Goal: Task Accomplishment & Management: Manage account settings

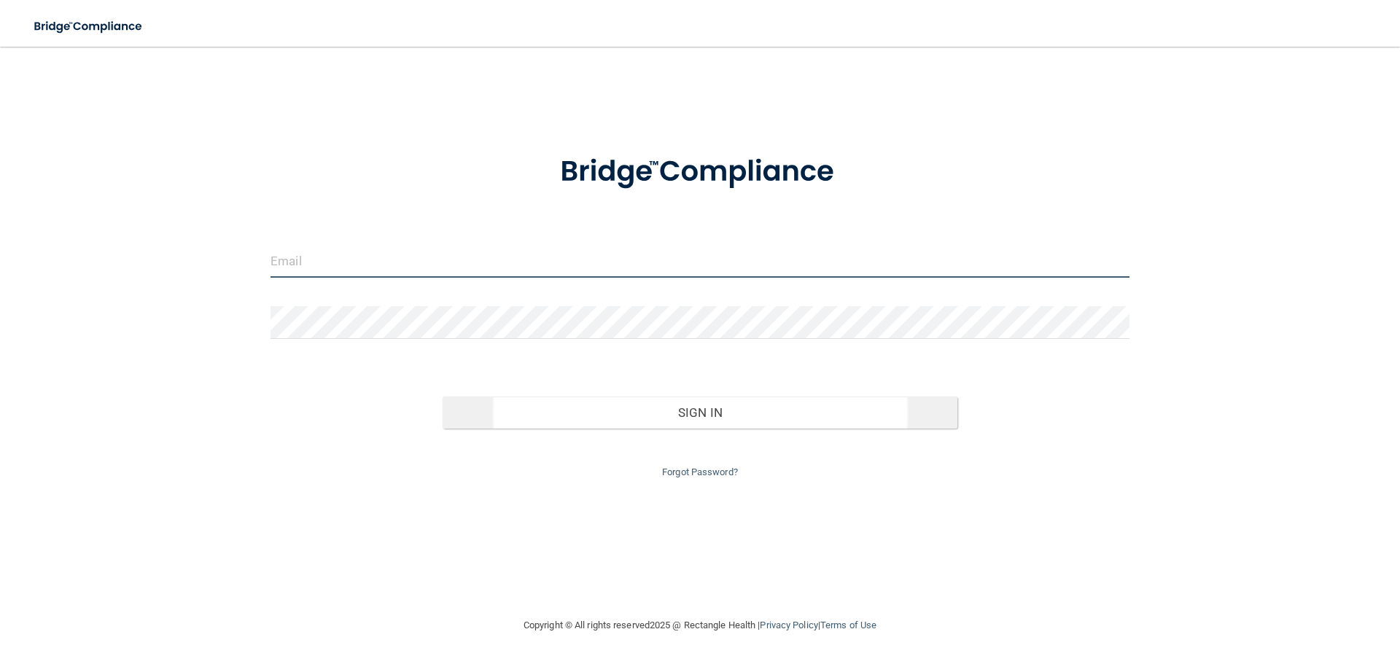
type input "[EMAIL_ADDRESS][DOMAIN_NAME]"
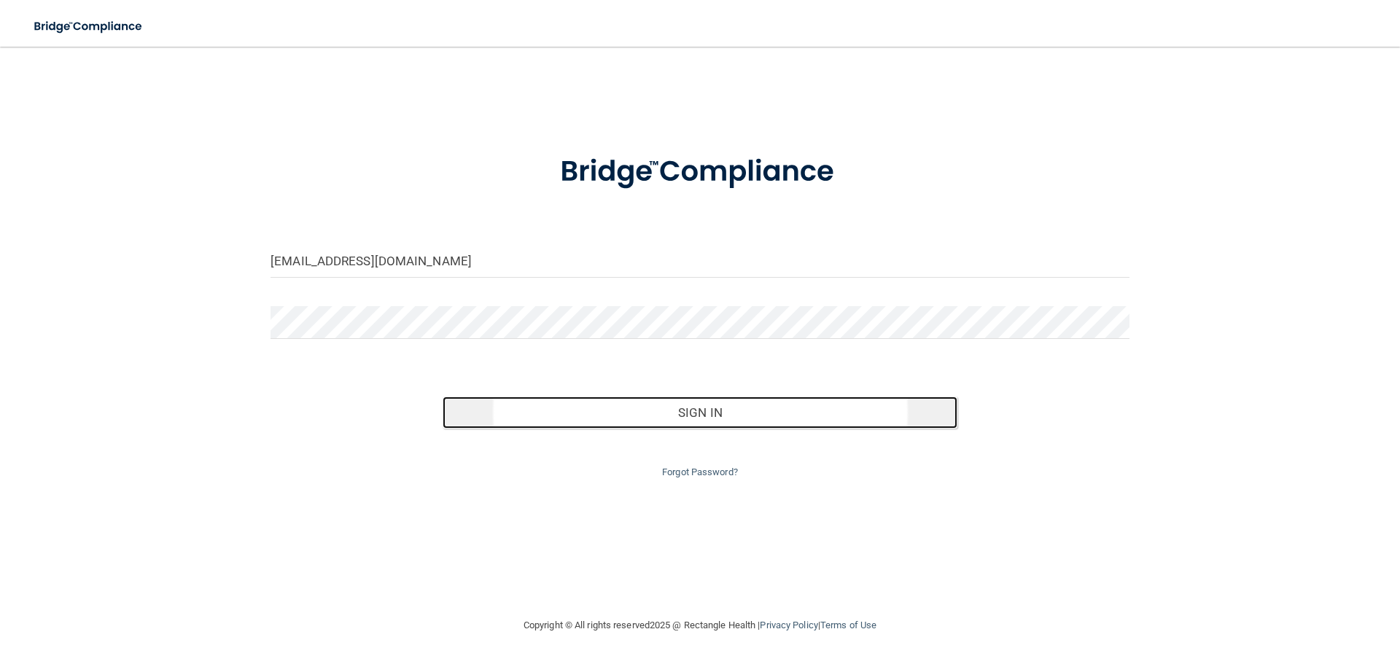
click at [726, 406] on button "Sign In" at bounding box center [701, 413] width 516 height 32
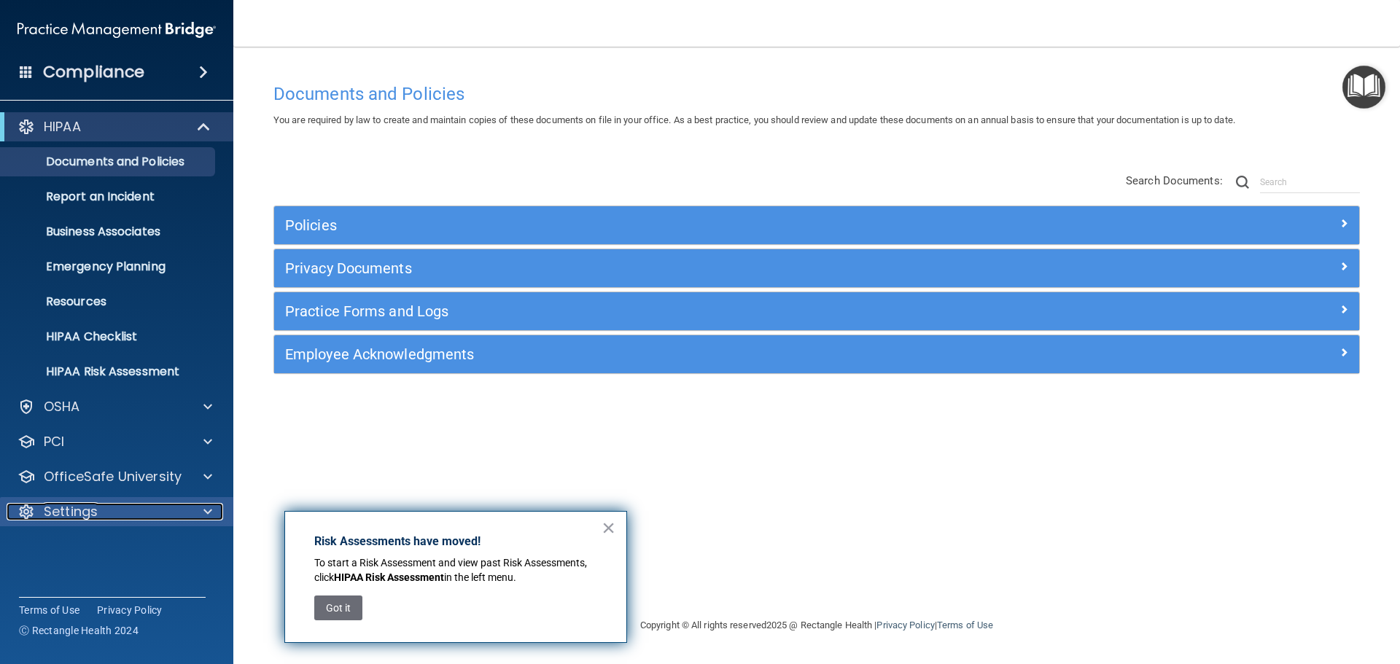
click at [99, 508] on div "Settings" at bounding box center [97, 512] width 181 height 18
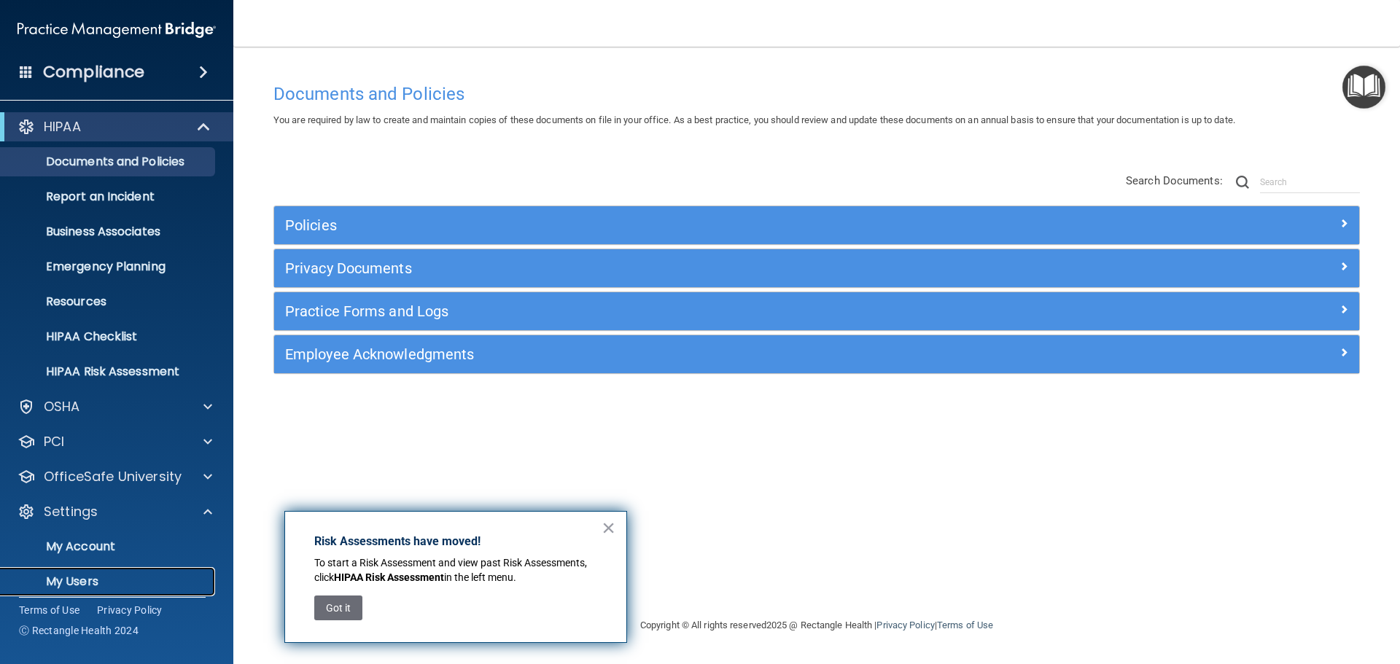
click at [81, 580] on p "My Users" at bounding box center [108, 582] width 199 height 15
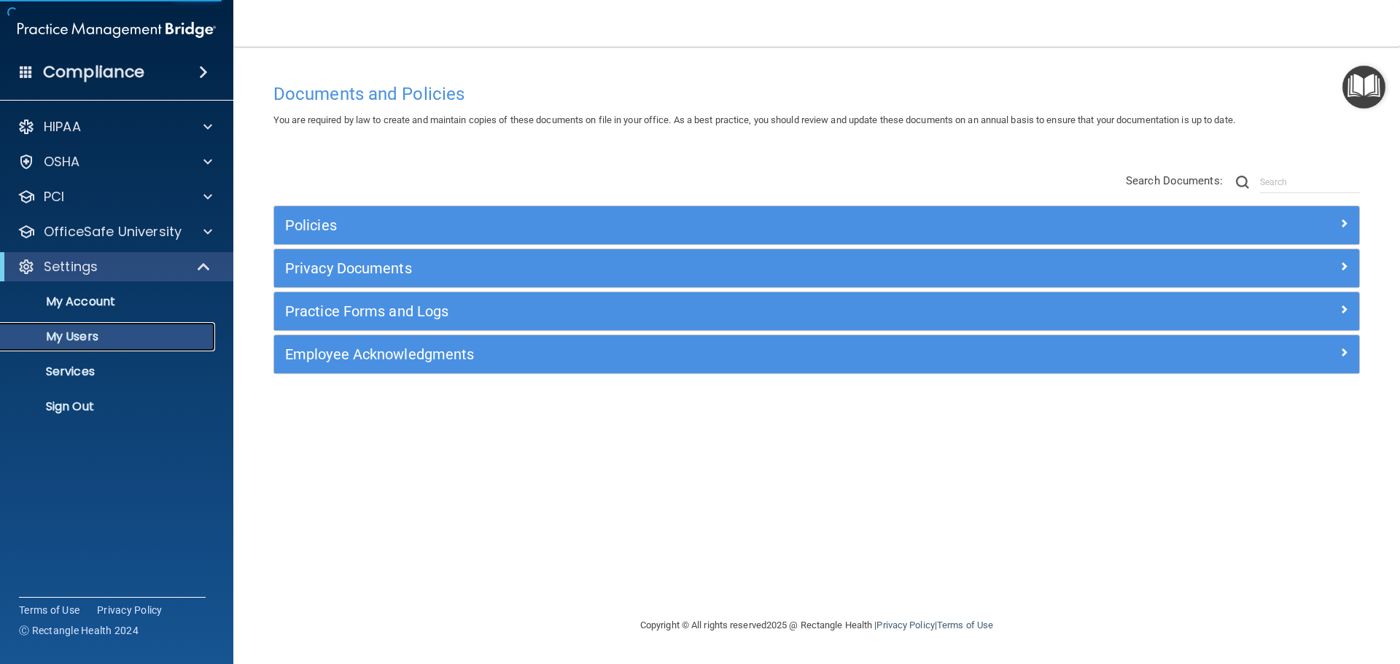
select select "20"
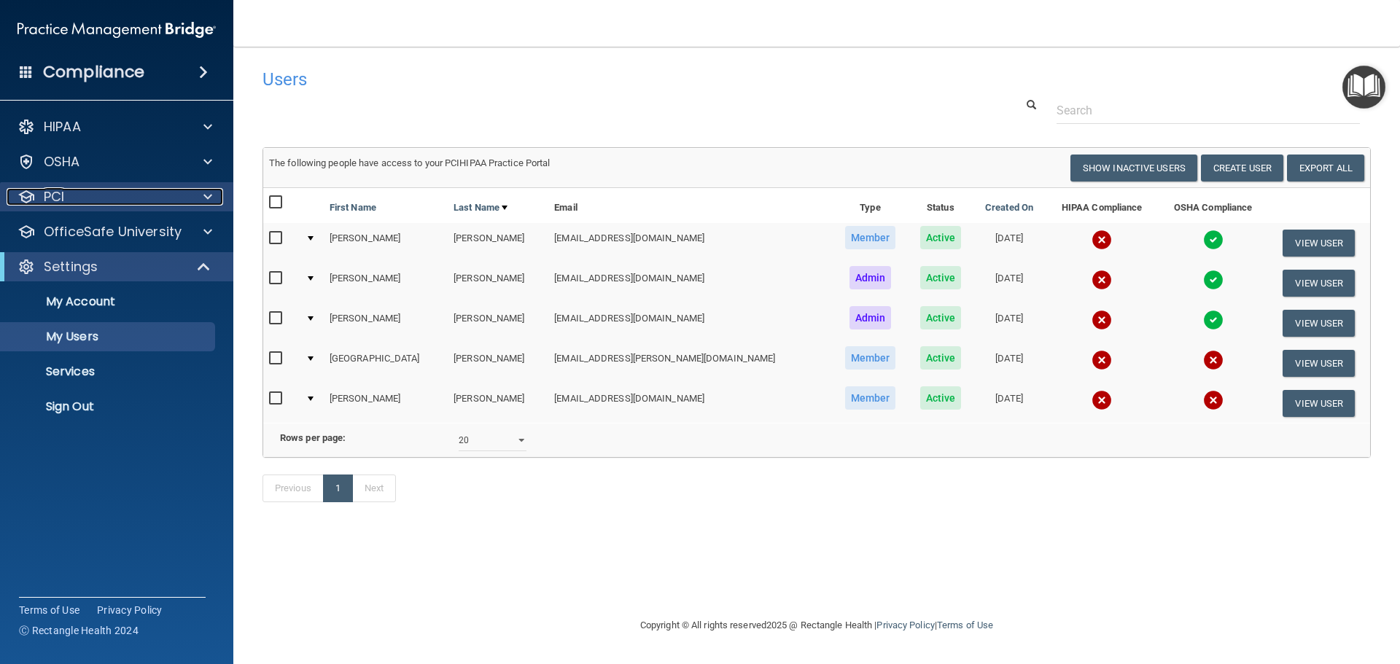
click at [90, 203] on div "PCI" at bounding box center [97, 197] width 181 height 18
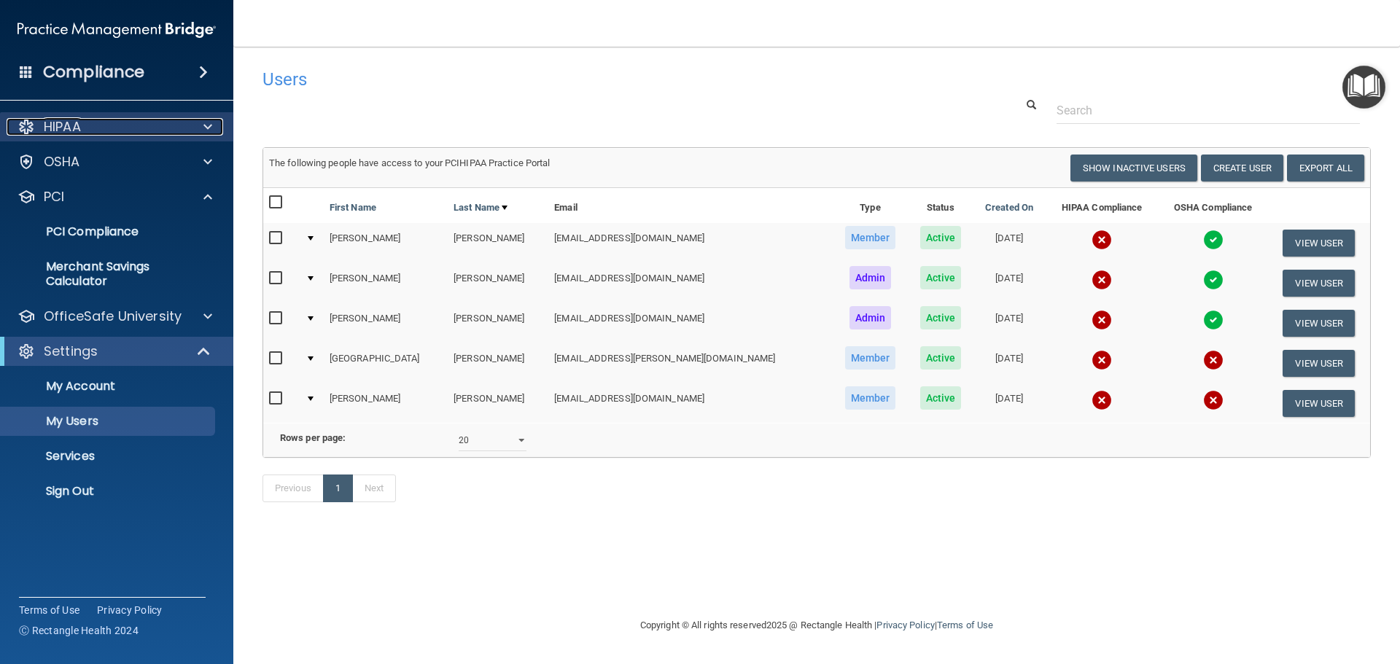
click at [108, 132] on div "HIPAA" at bounding box center [97, 127] width 181 height 18
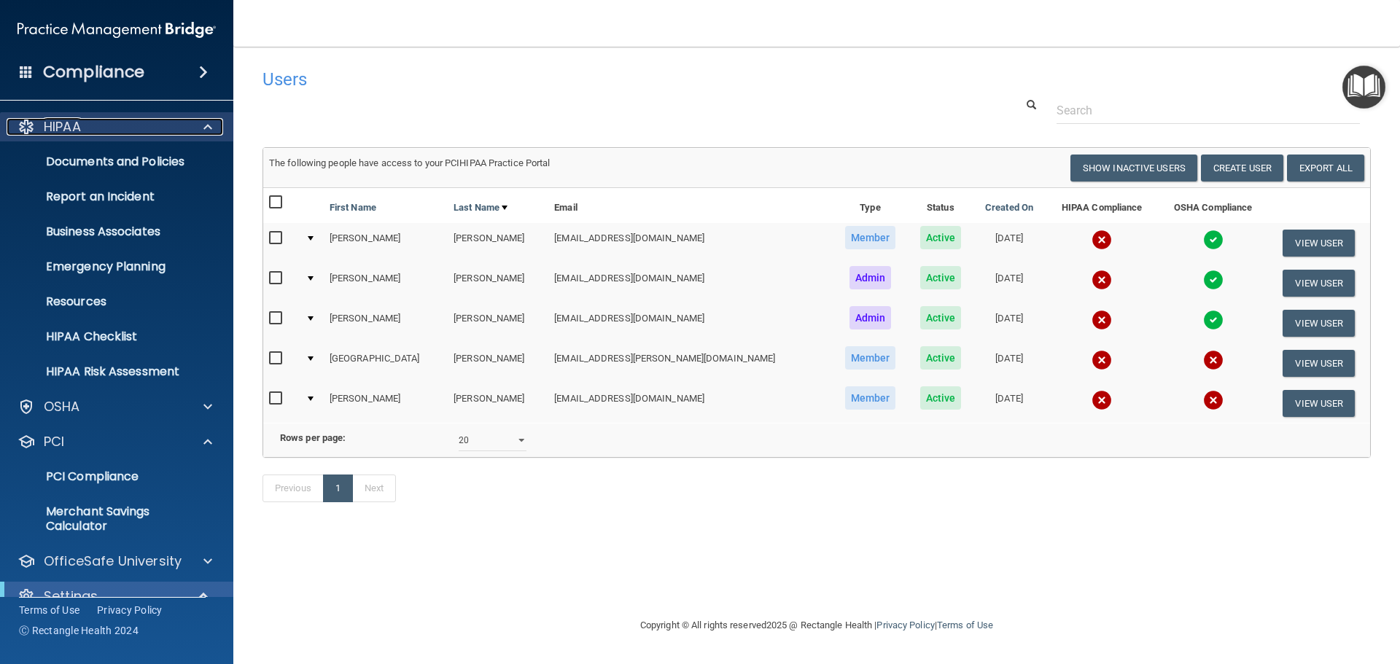
click at [116, 127] on div "HIPAA" at bounding box center [97, 127] width 181 height 18
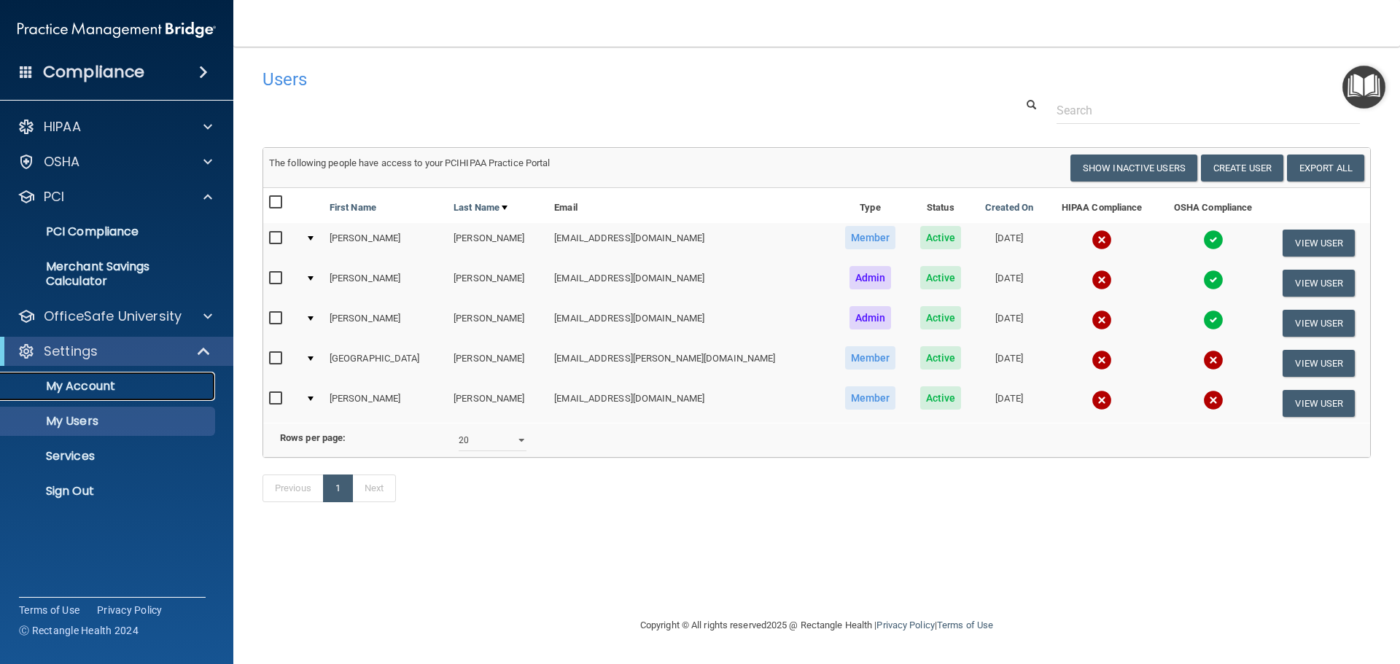
click at [93, 389] on p "My Account" at bounding box center [108, 386] width 199 height 15
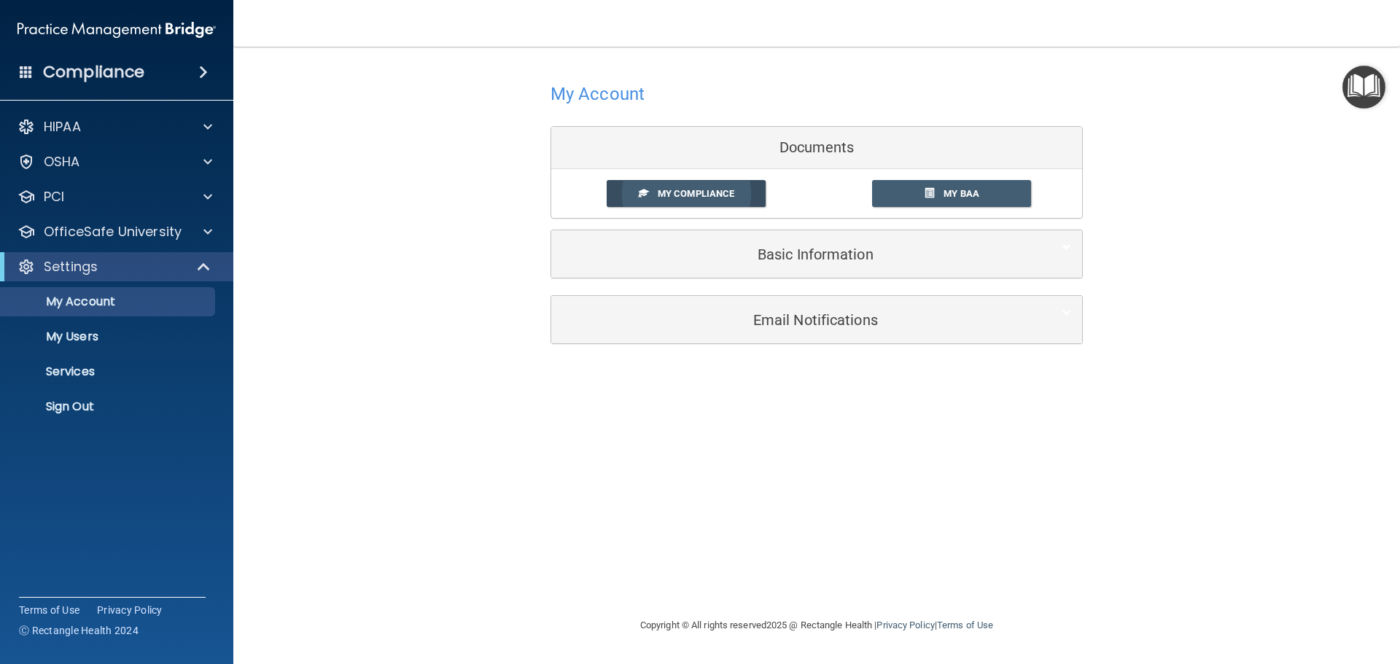
click at [712, 197] on span "My Compliance" at bounding box center [696, 193] width 77 height 11
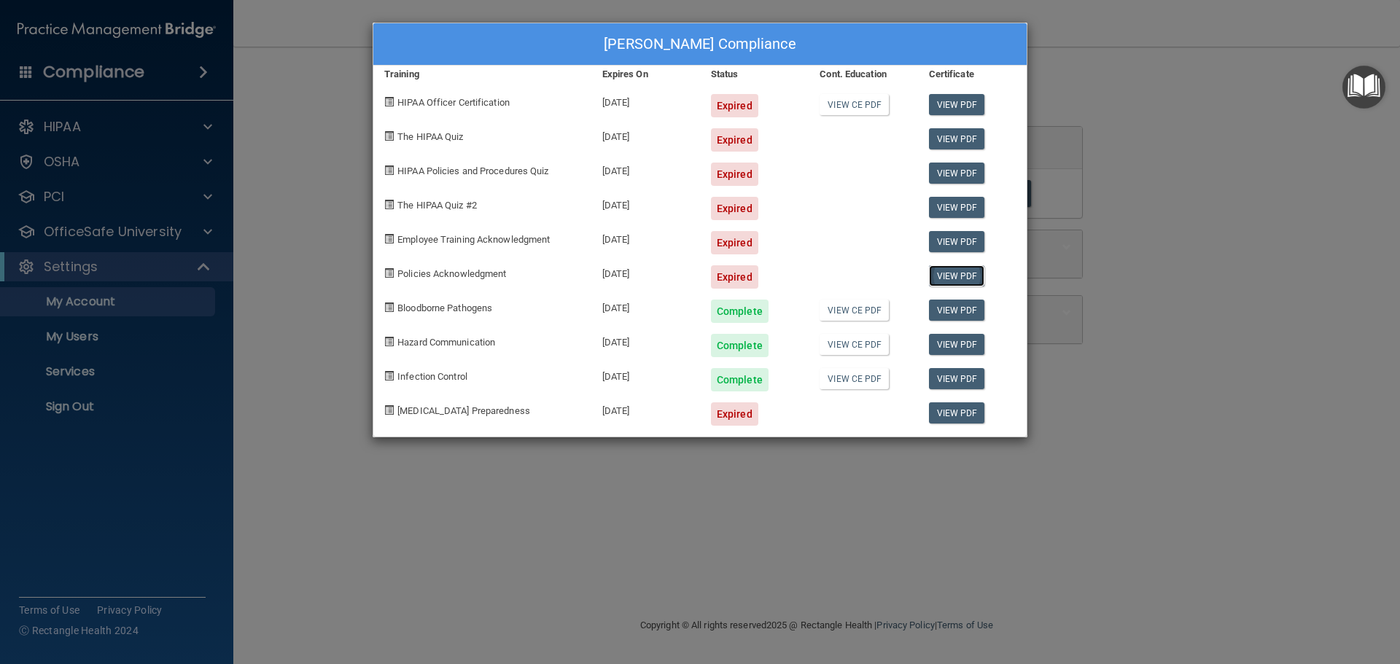
click at [947, 268] on link "View PDF" at bounding box center [957, 275] width 56 height 21
click at [391, 237] on span at bounding box center [388, 238] width 9 height 9
click at [115, 228] on div "[PERSON_NAME] Compliance Training Expires On Status Cont. Education Certificate…" at bounding box center [700, 332] width 1400 height 664
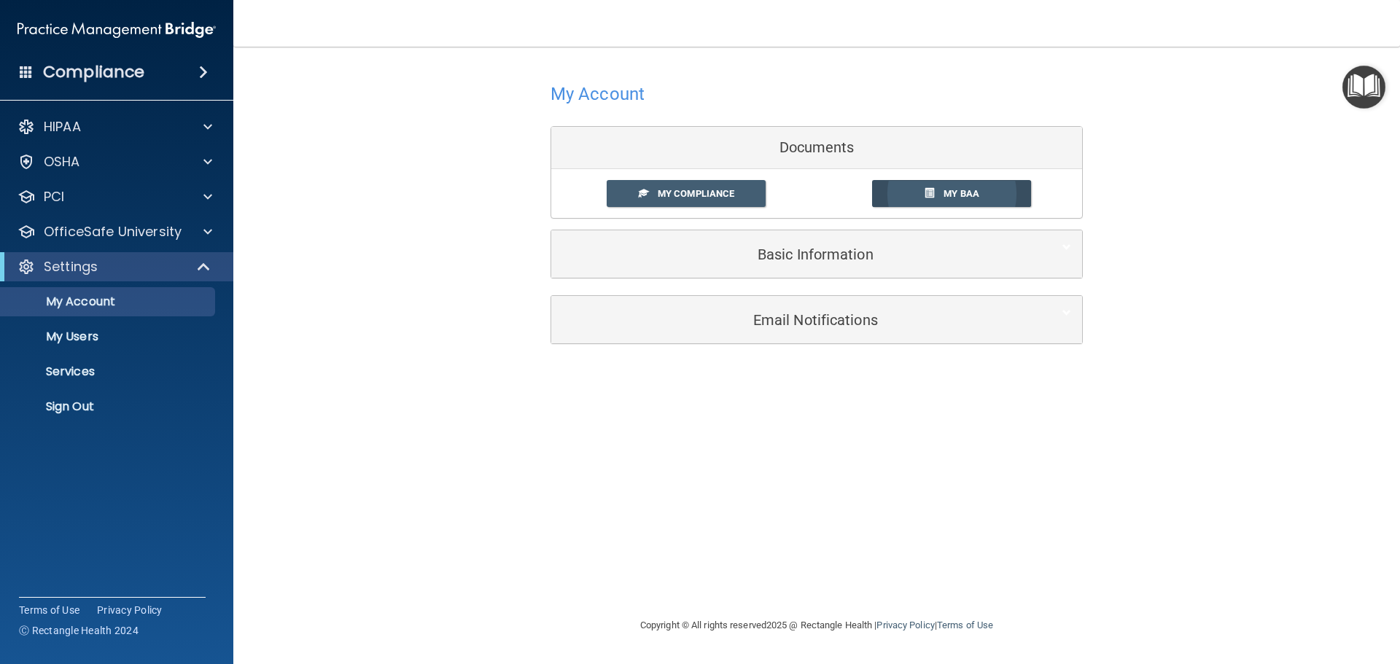
click at [956, 189] on span "My BAA" at bounding box center [962, 193] width 36 height 11
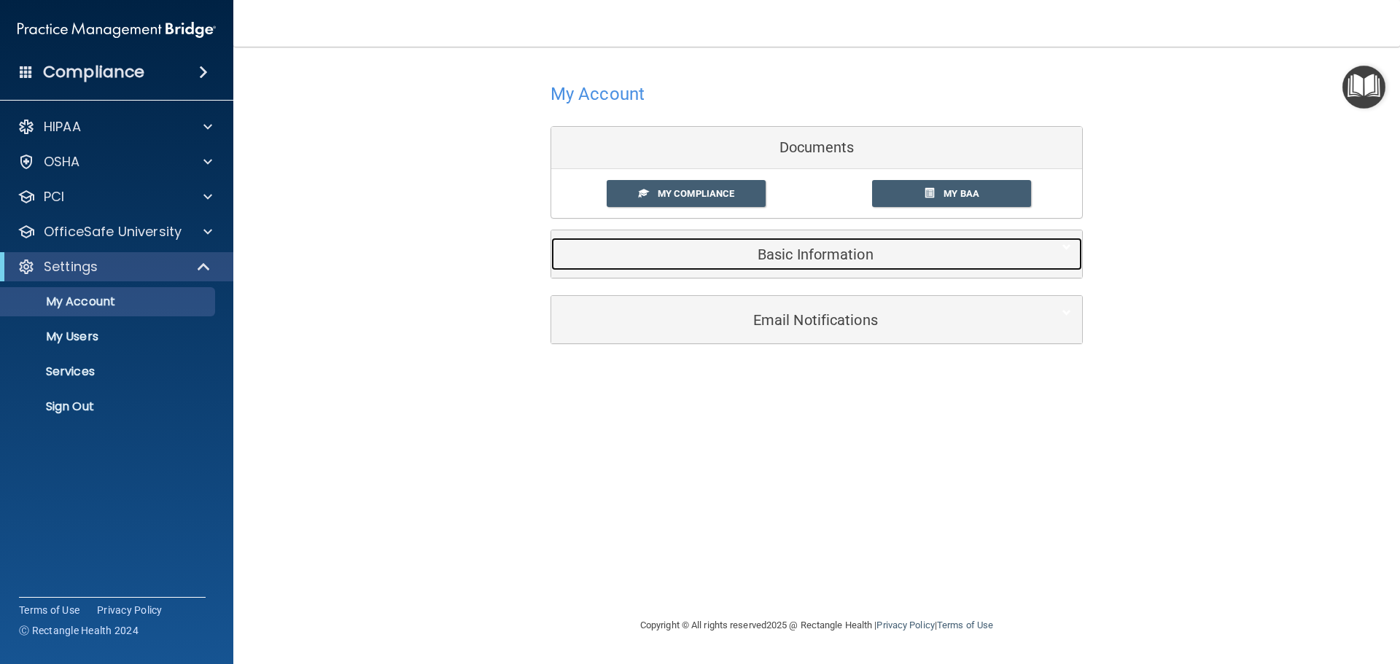
click at [725, 240] on div "Basic Information" at bounding box center [794, 254] width 486 height 33
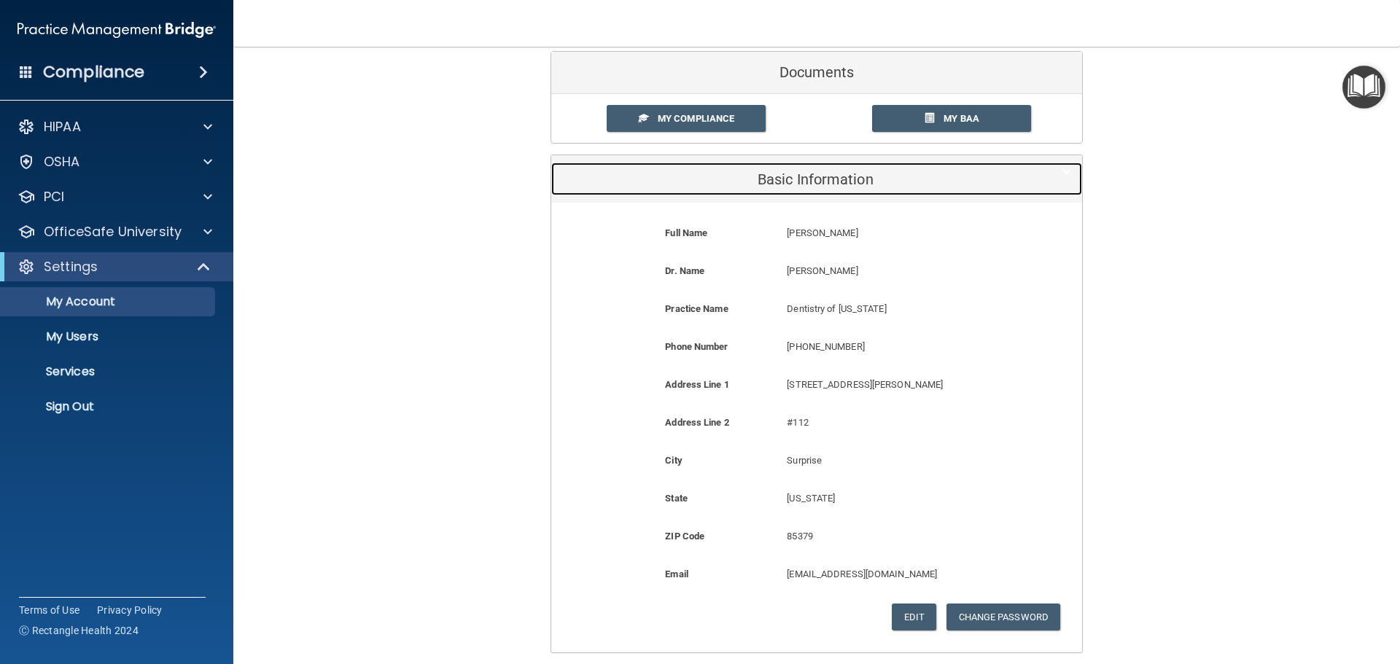
scroll to position [205, 0]
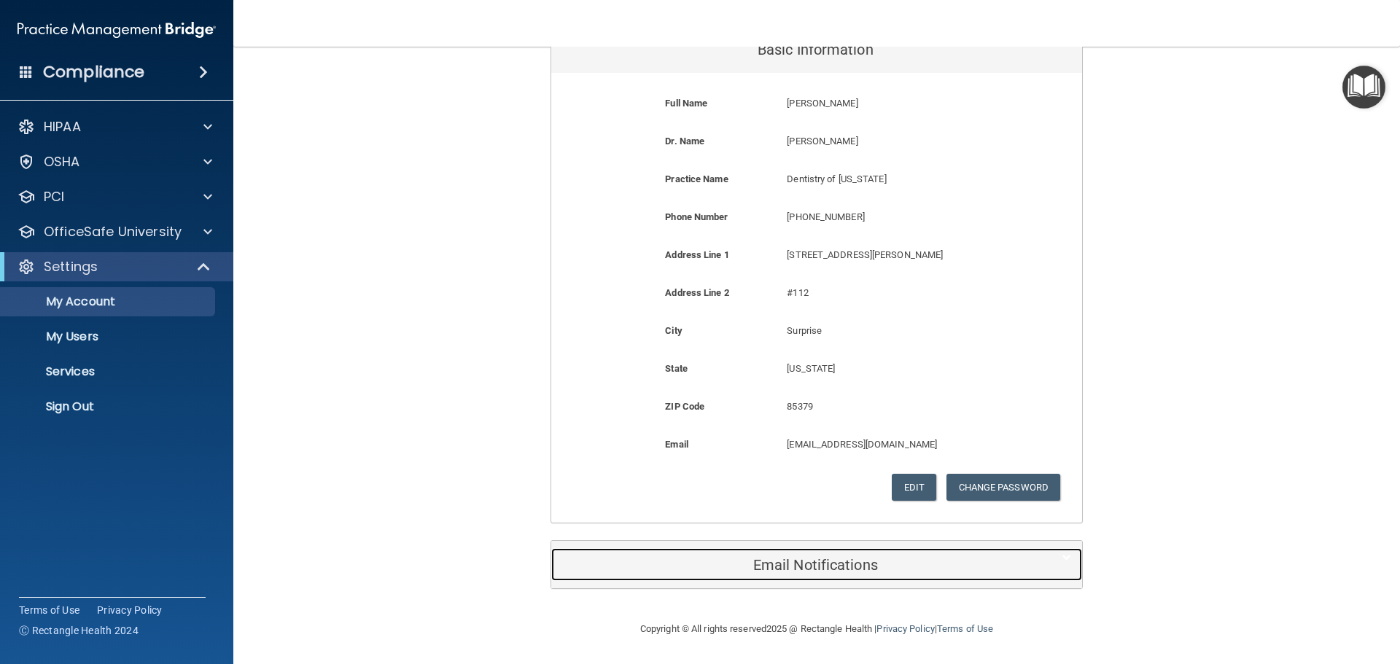
click at [866, 570] on h5 "Email Notifications" at bounding box center [794, 565] width 465 height 16
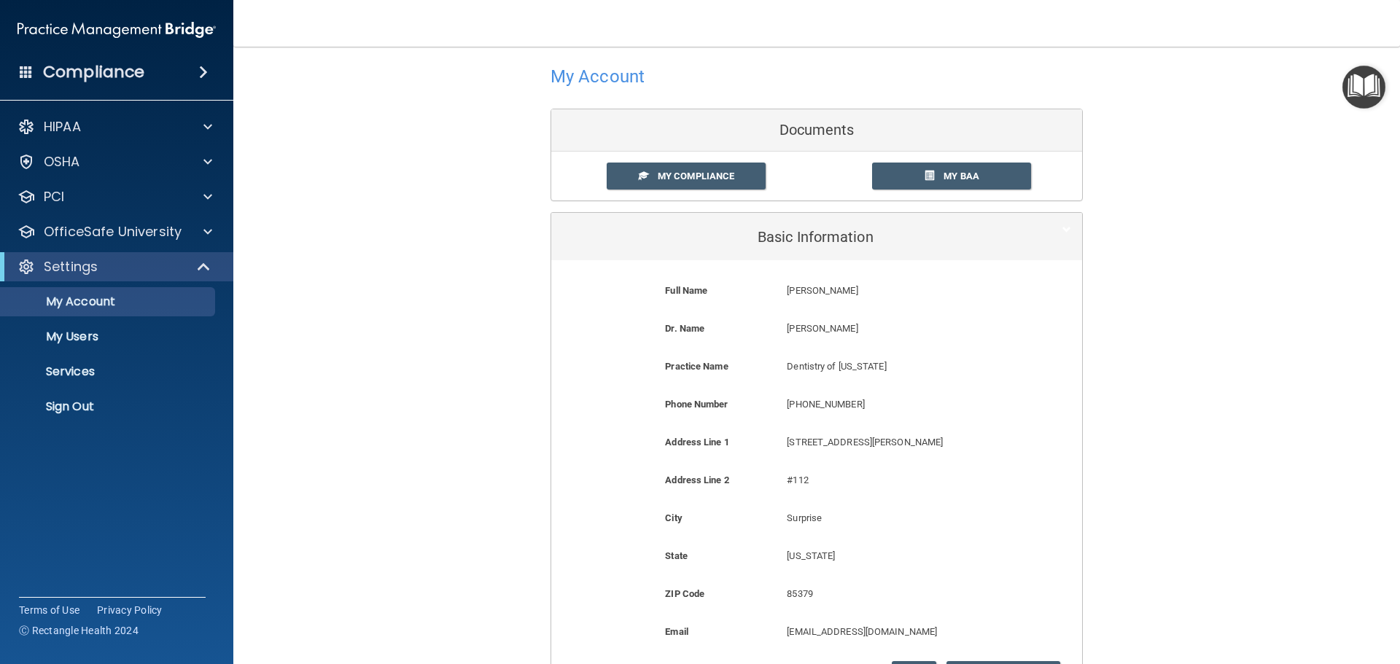
scroll to position [0, 0]
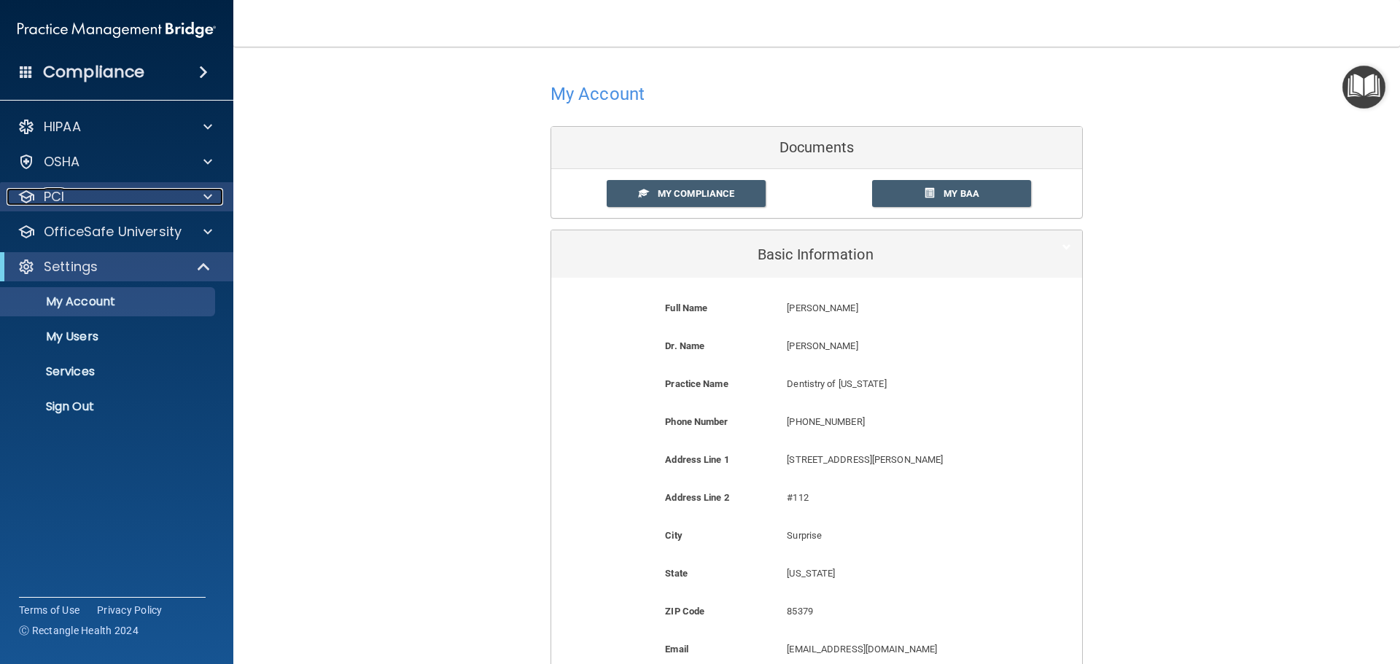
click at [91, 190] on div "PCI" at bounding box center [97, 197] width 181 height 18
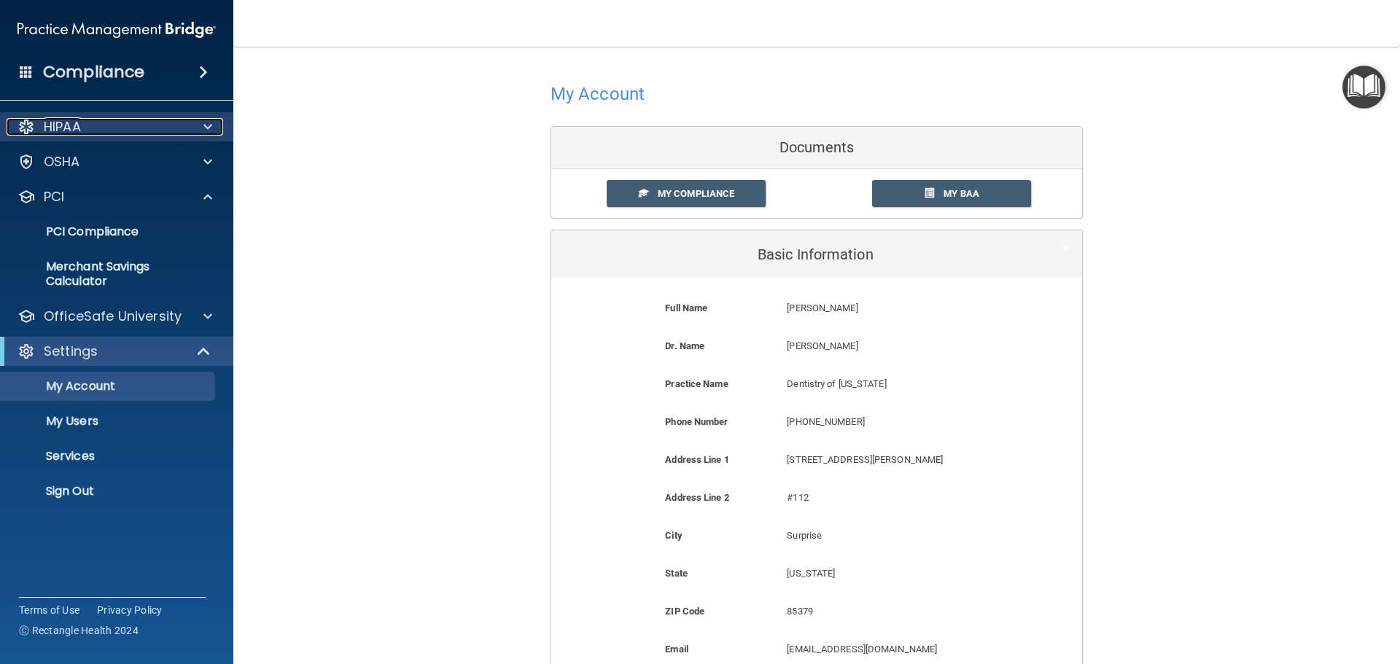
click at [98, 132] on div "HIPAA" at bounding box center [97, 127] width 181 height 18
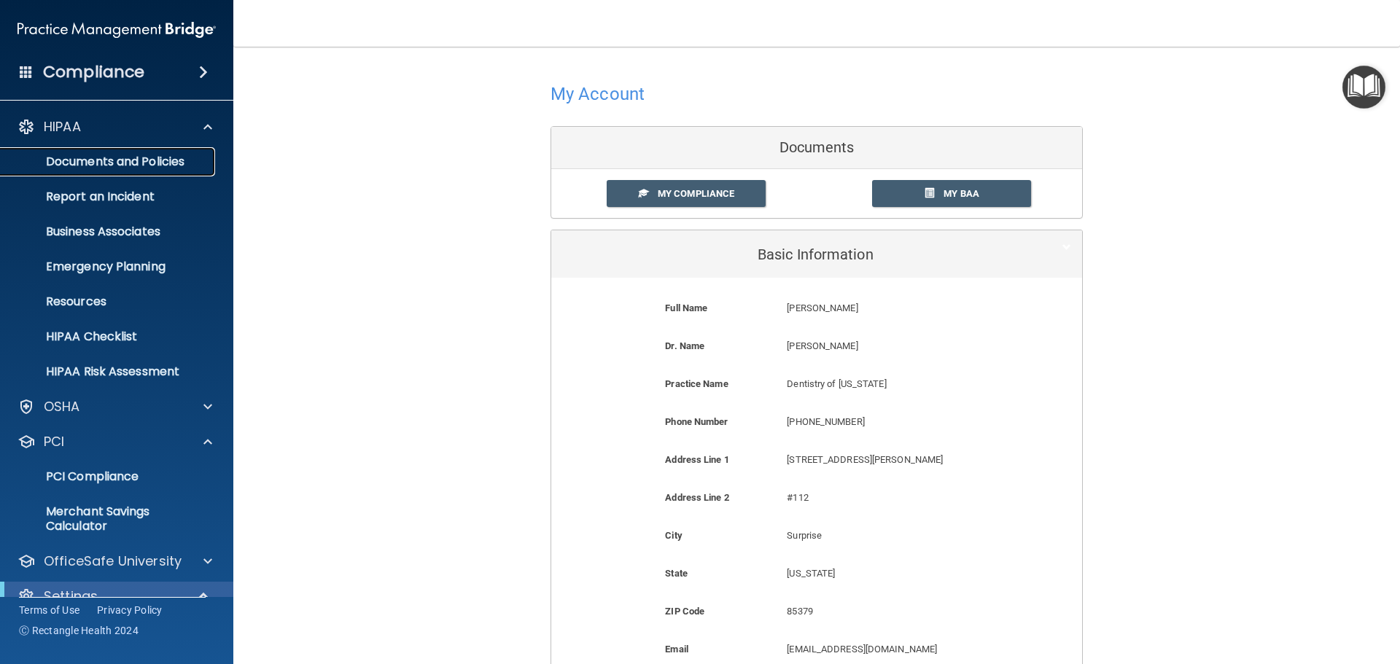
click at [101, 155] on p "Documents and Policies" at bounding box center [108, 162] width 199 height 15
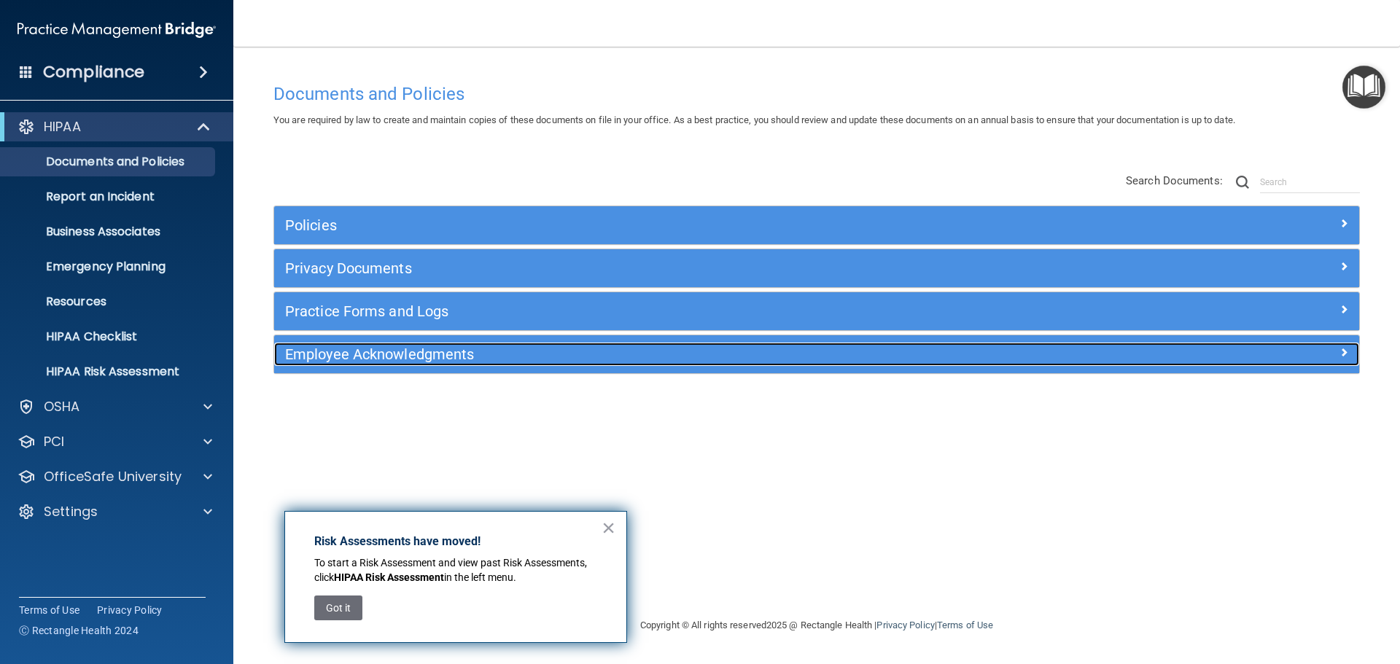
click at [397, 357] on h5 "Employee Acknowledgments" at bounding box center [681, 354] width 792 height 16
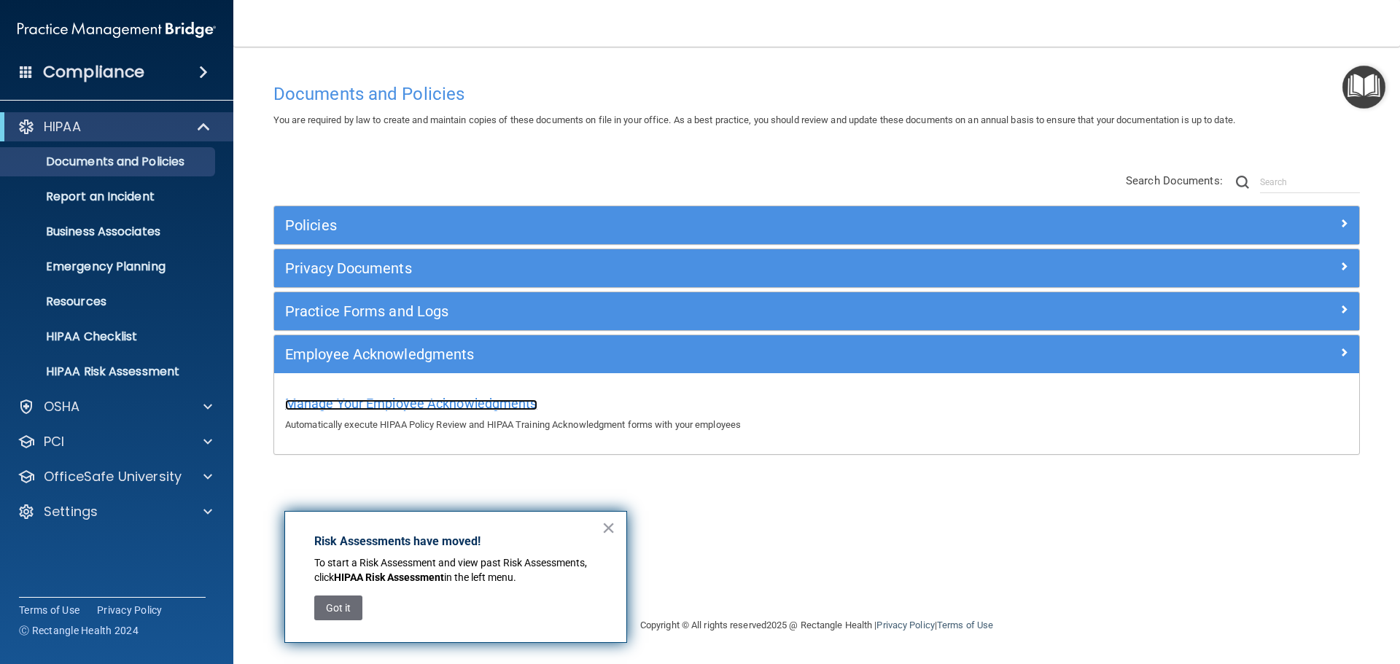
click at [415, 399] on span "Manage Your Employee Acknowledgments" at bounding box center [411, 403] width 252 height 15
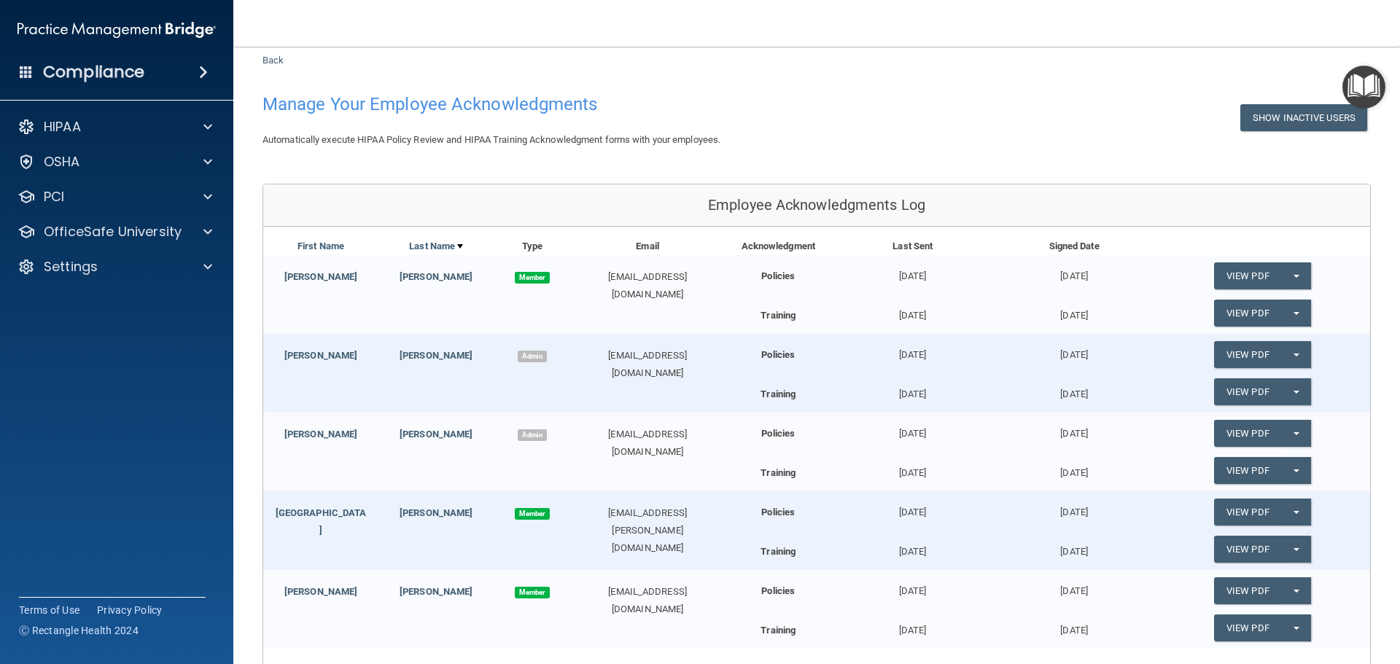
scroll to position [73, 0]
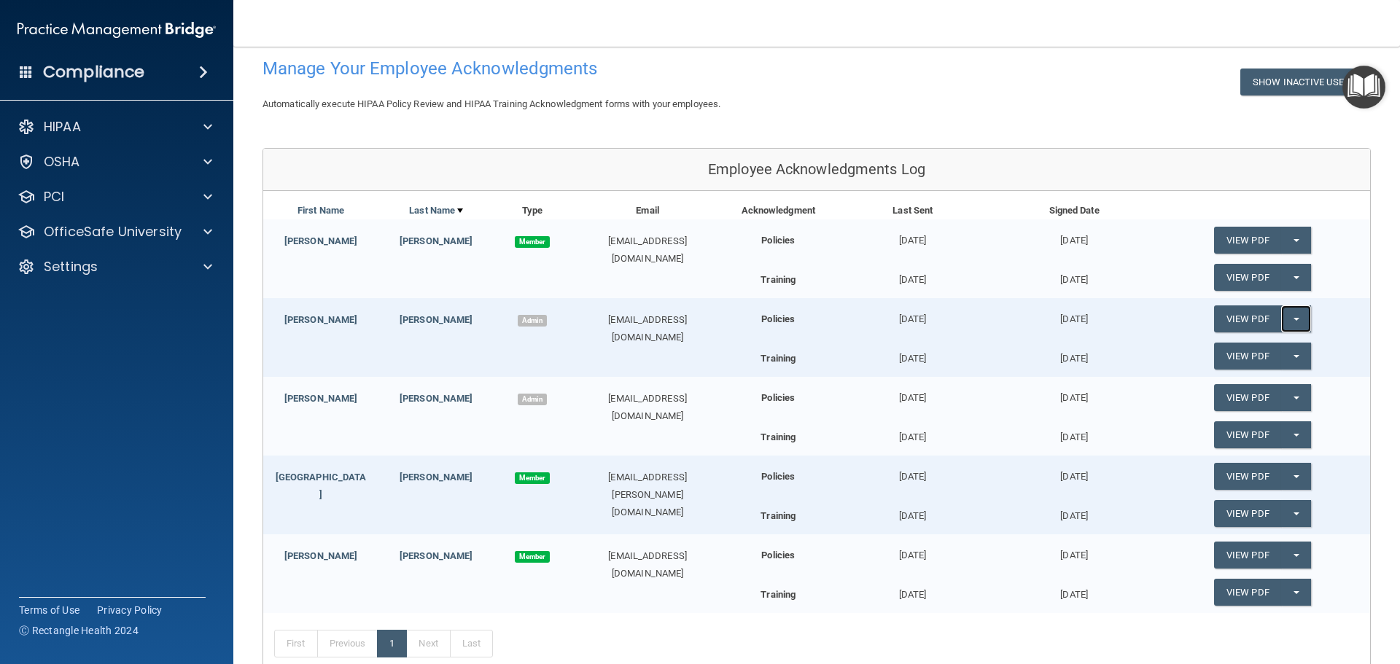
click at [1291, 321] on button "Split button!" at bounding box center [1297, 319] width 30 height 27
click at [1279, 342] on link "Update Acknowledgment" at bounding box center [1281, 349] width 134 height 22
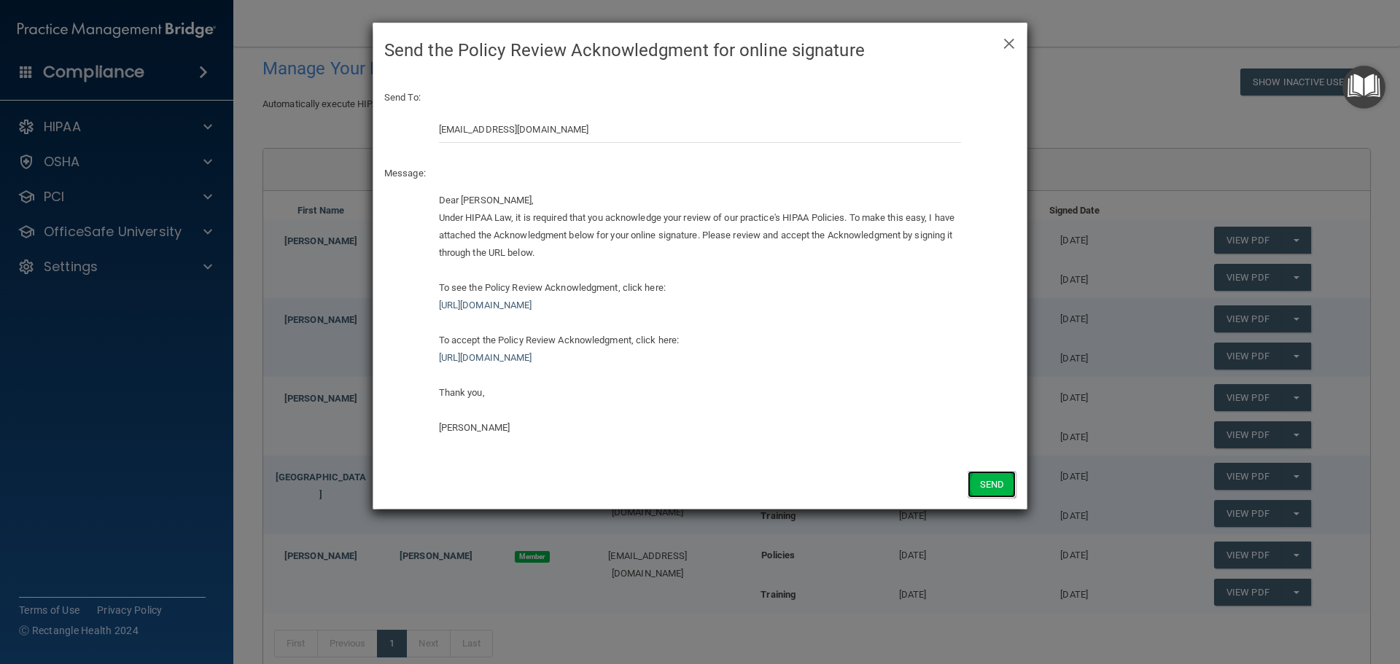
click at [1004, 482] on button "Send" at bounding box center [992, 484] width 48 height 27
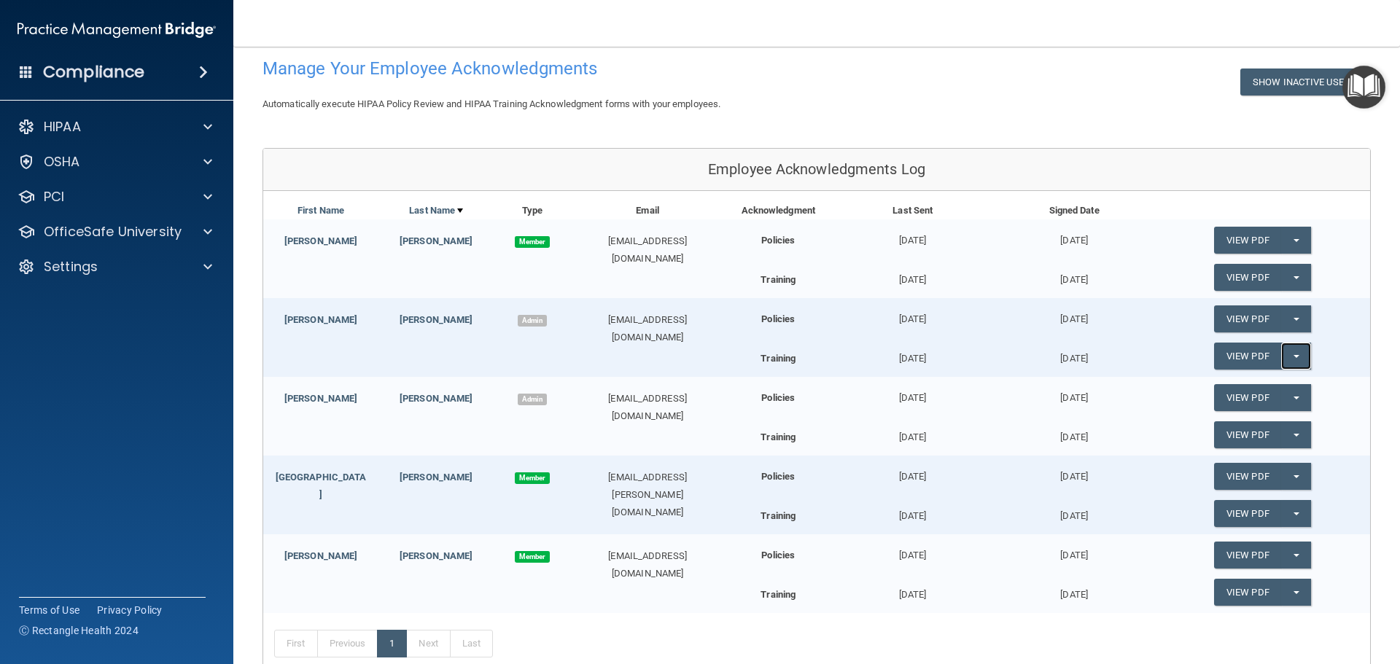
click at [1294, 355] on span "button" at bounding box center [1297, 356] width 6 height 3
click at [1273, 381] on link "Update Acknowledgment" at bounding box center [1281, 386] width 134 height 22
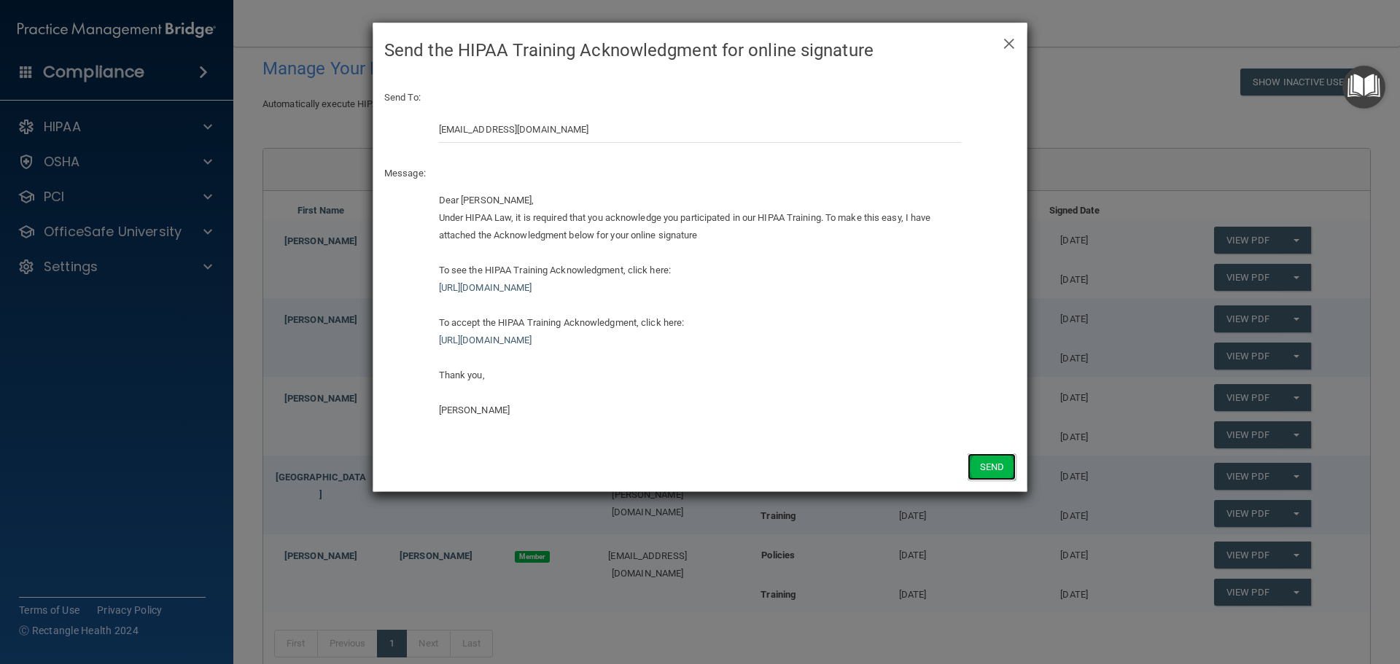
click at [994, 465] on button "Send" at bounding box center [992, 467] width 48 height 27
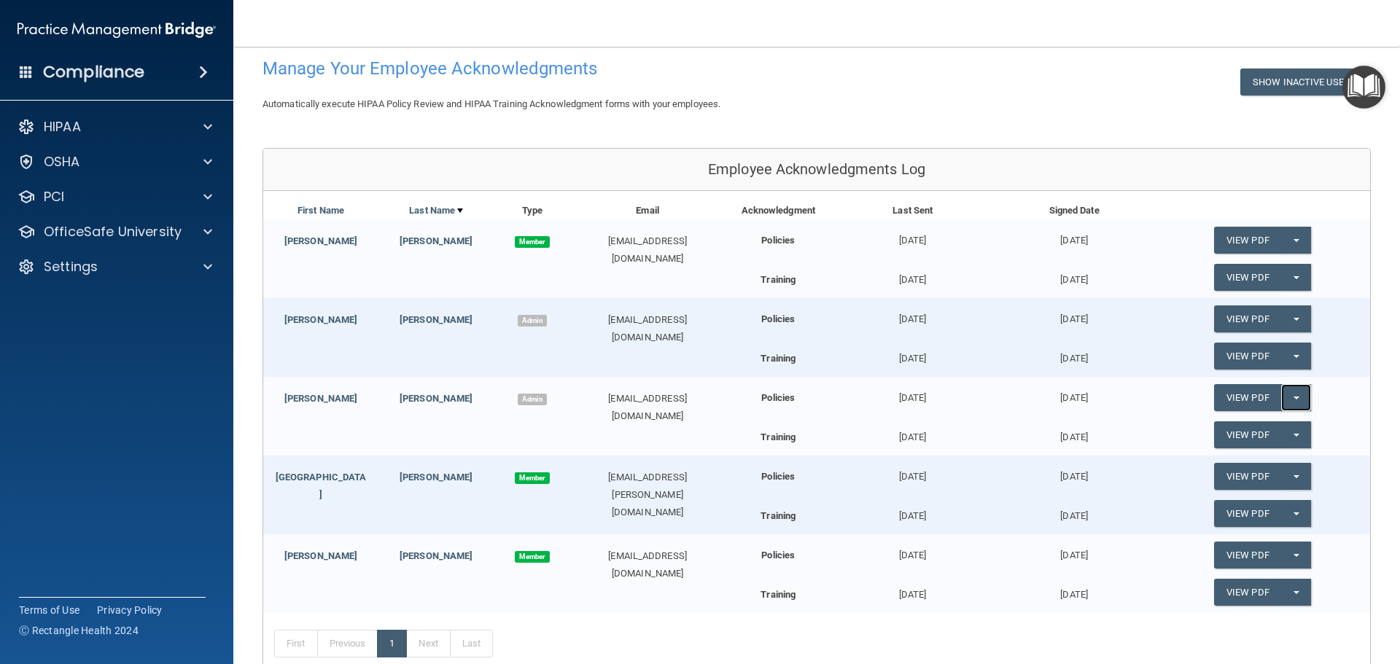
click at [1294, 398] on span "button" at bounding box center [1297, 398] width 6 height 3
click at [1272, 424] on link "Update Acknowledgment" at bounding box center [1281, 427] width 134 height 22
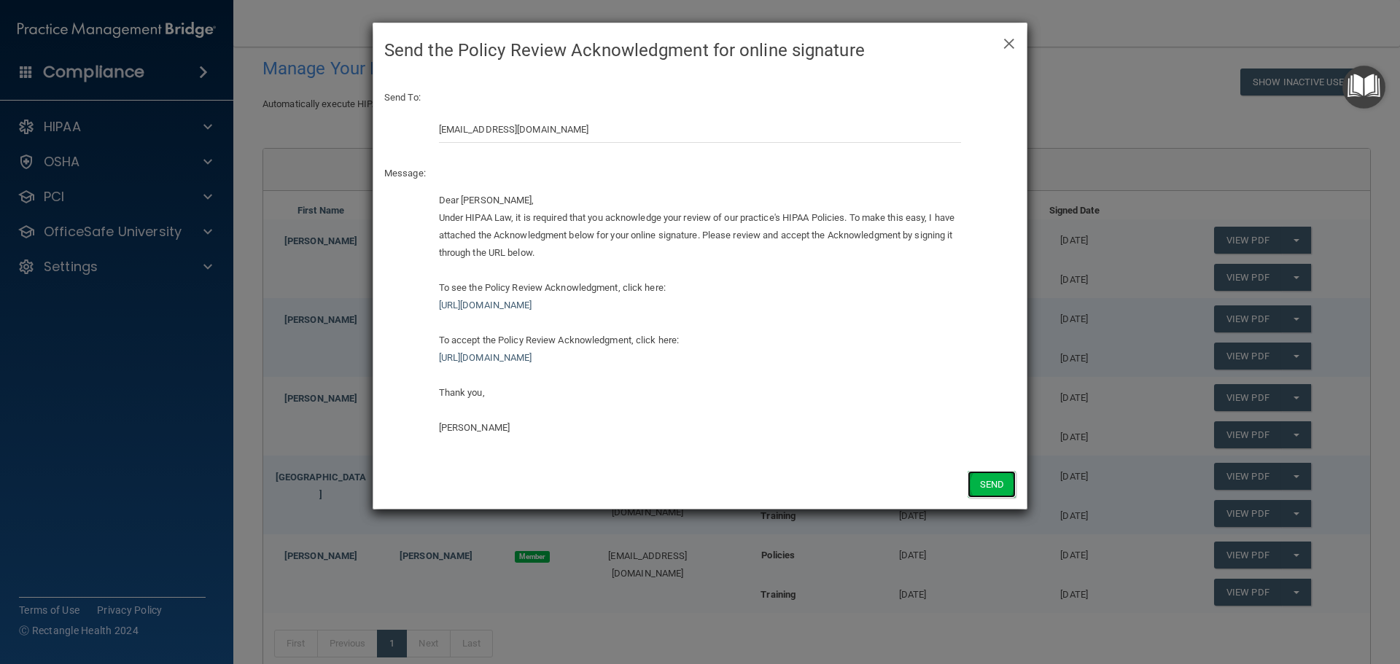
click at [993, 489] on button "Send" at bounding box center [992, 484] width 48 height 27
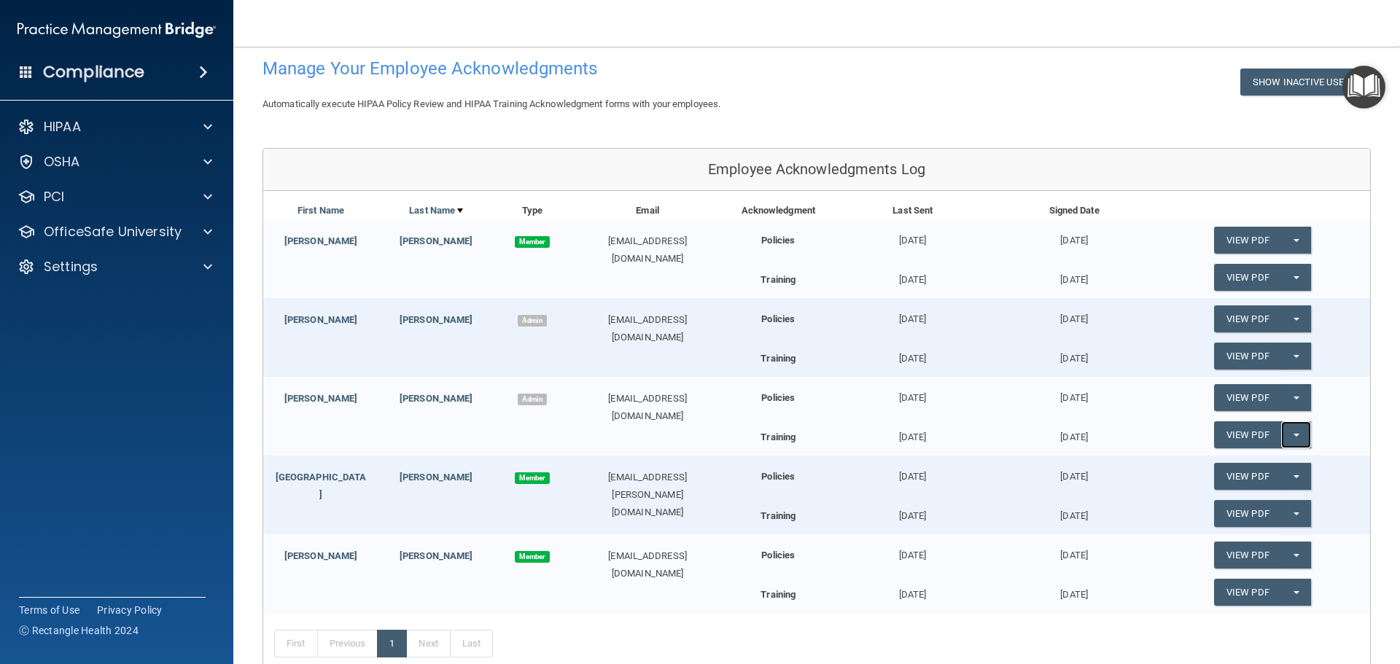
click at [1285, 433] on button "Split button!" at bounding box center [1297, 435] width 30 height 27
click at [1243, 461] on link "Update Acknowledgment" at bounding box center [1281, 465] width 134 height 22
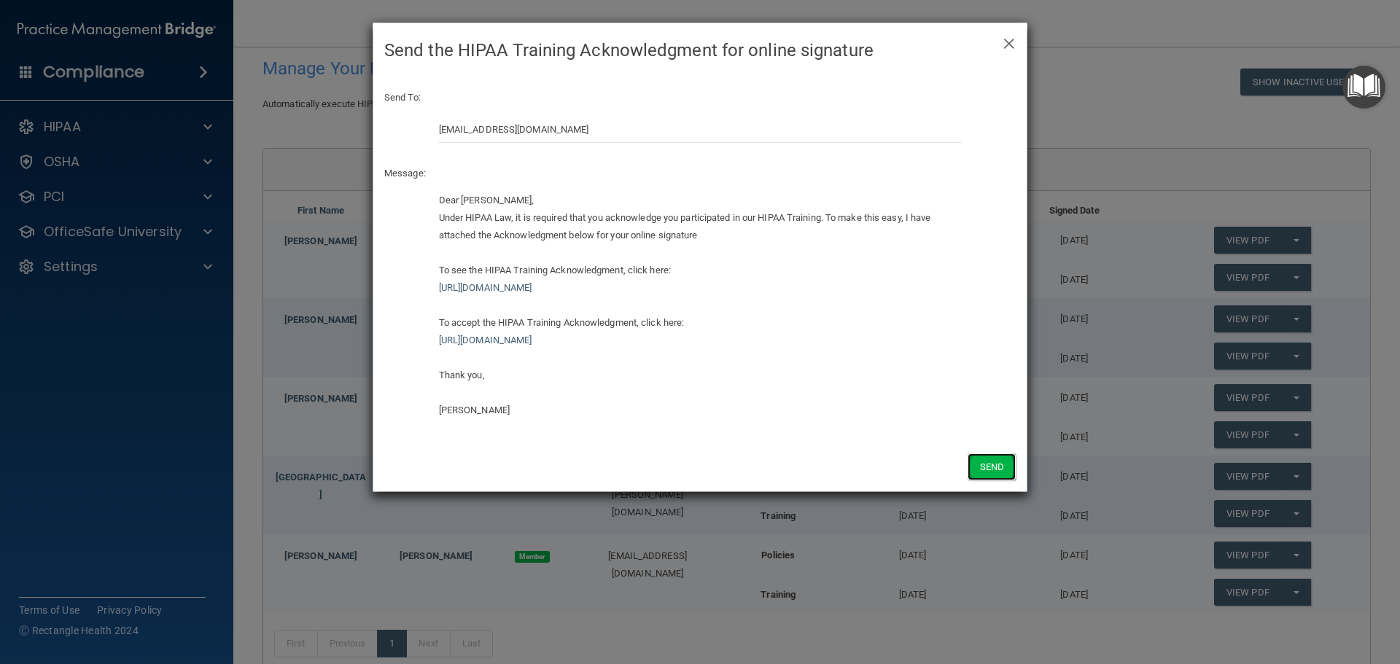
click at [1002, 468] on button "Send" at bounding box center [992, 467] width 48 height 27
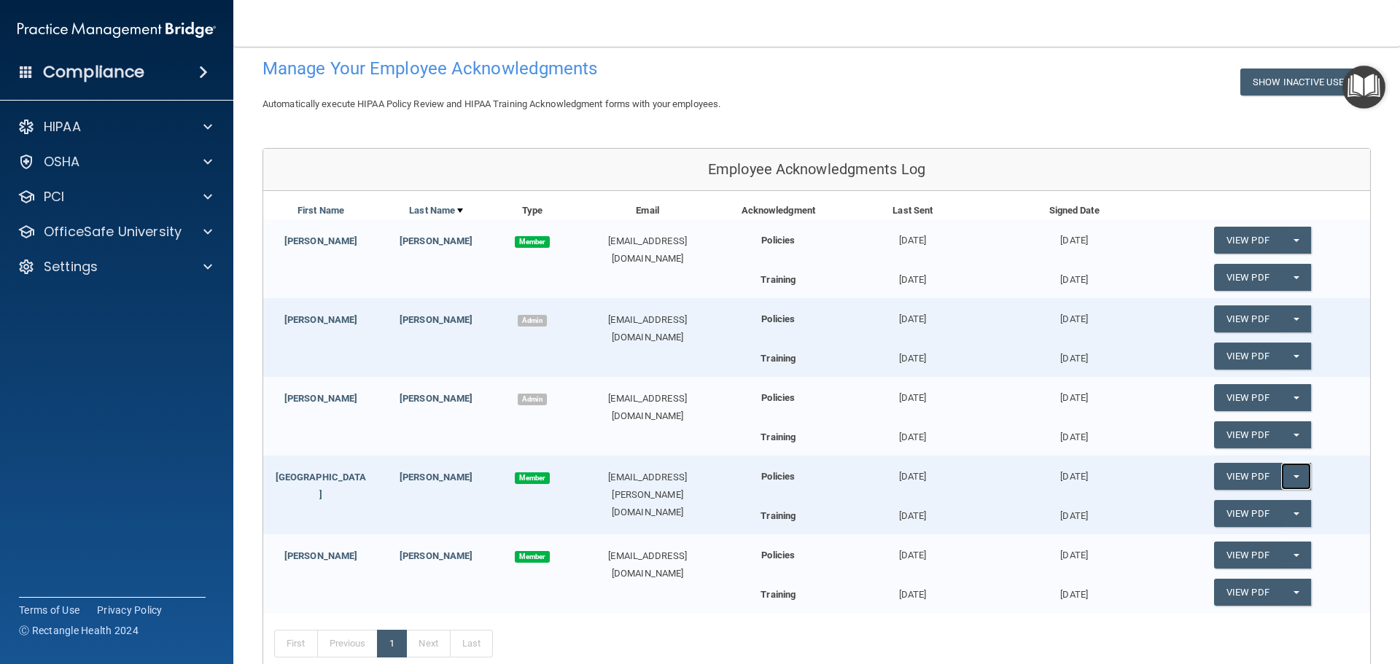
click at [1283, 474] on button "Split button!" at bounding box center [1297, 476] width 30 height 27
click at [1271, 501] on link "Update Acknowledgment" at bounding box center [1281, 506] width 134 height 22
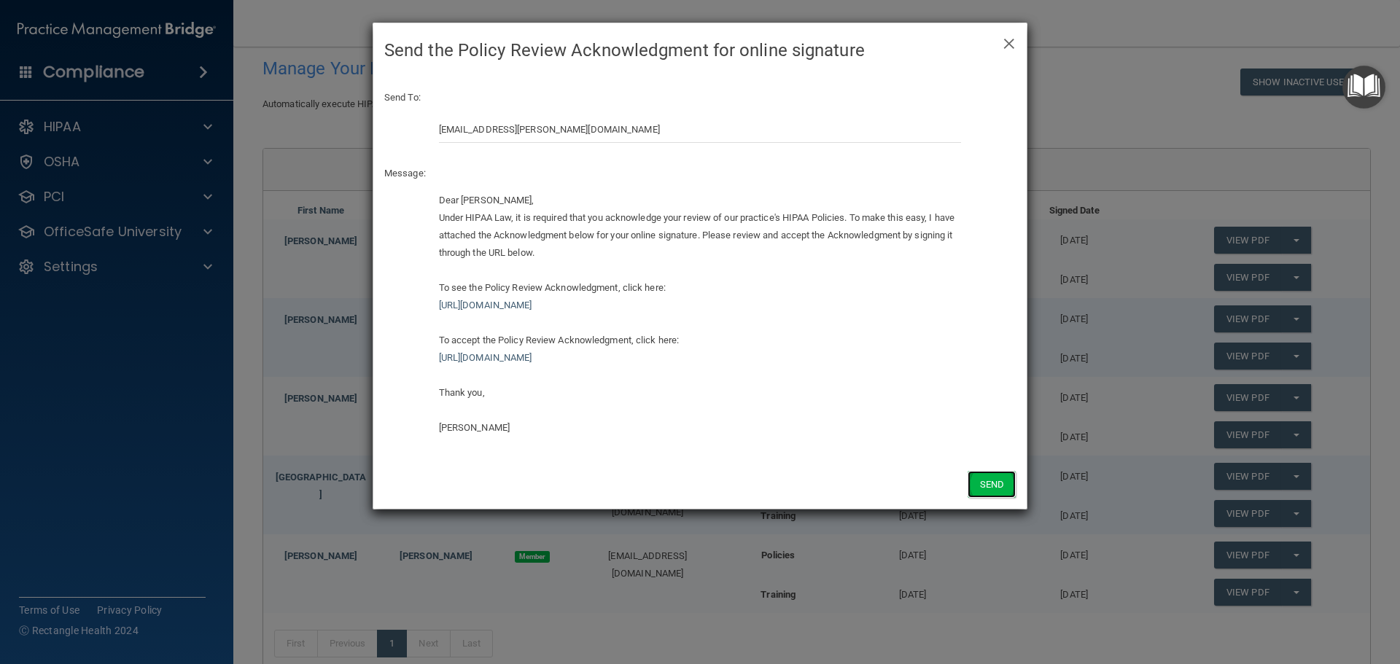
click at [986, 480] on button "Send" at bounding box center [992, 484] width 48 height 27
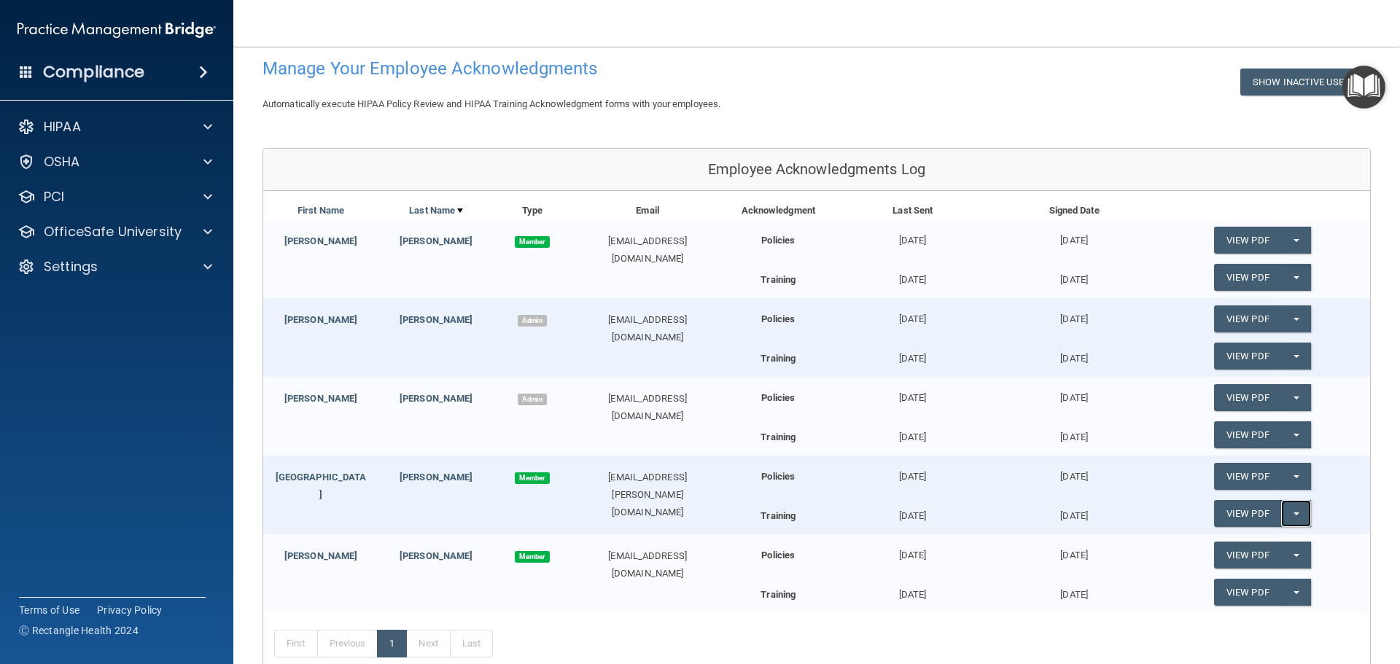
click at [1287, 517] on button "Split button!" at bounding box center [1297, 513] width 30 height 27
click at [1285, 540] on link "Update Acknowledgment" at bounding box center [1281, 543] width 134 height 22
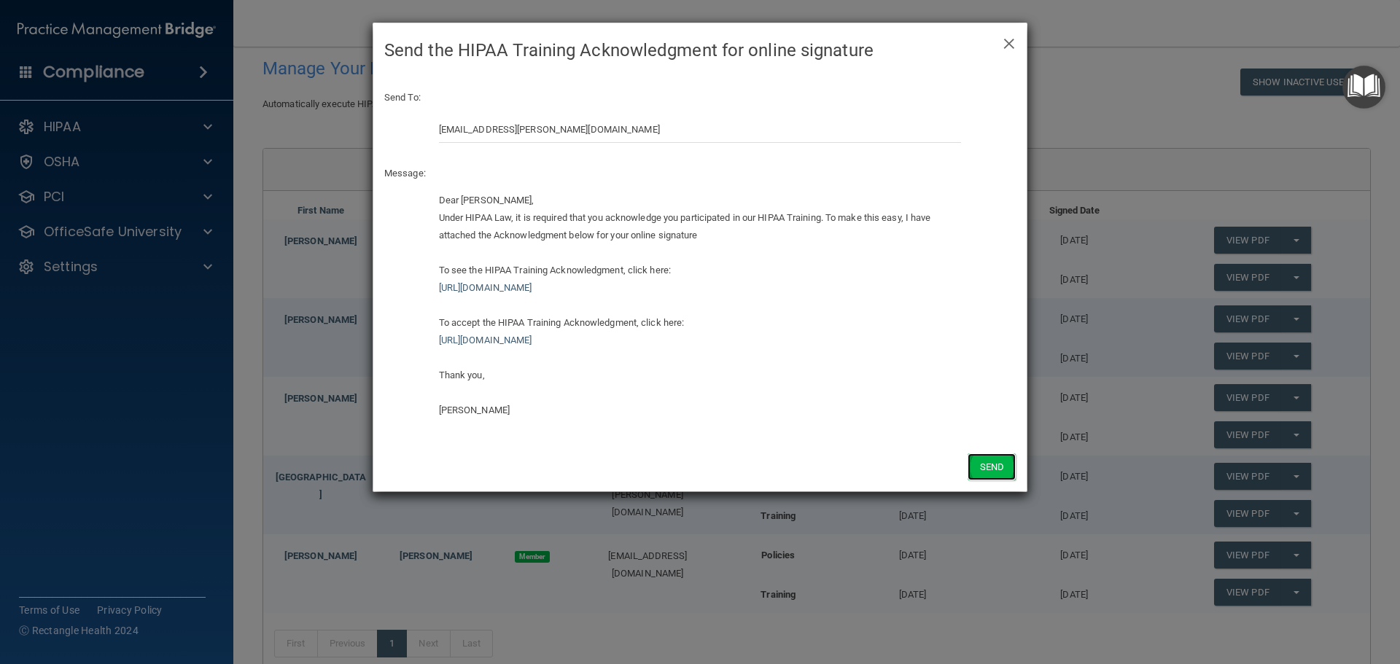
click at [980, 465] on button "Send" at bounding box center [992, 467] width 48 height 27
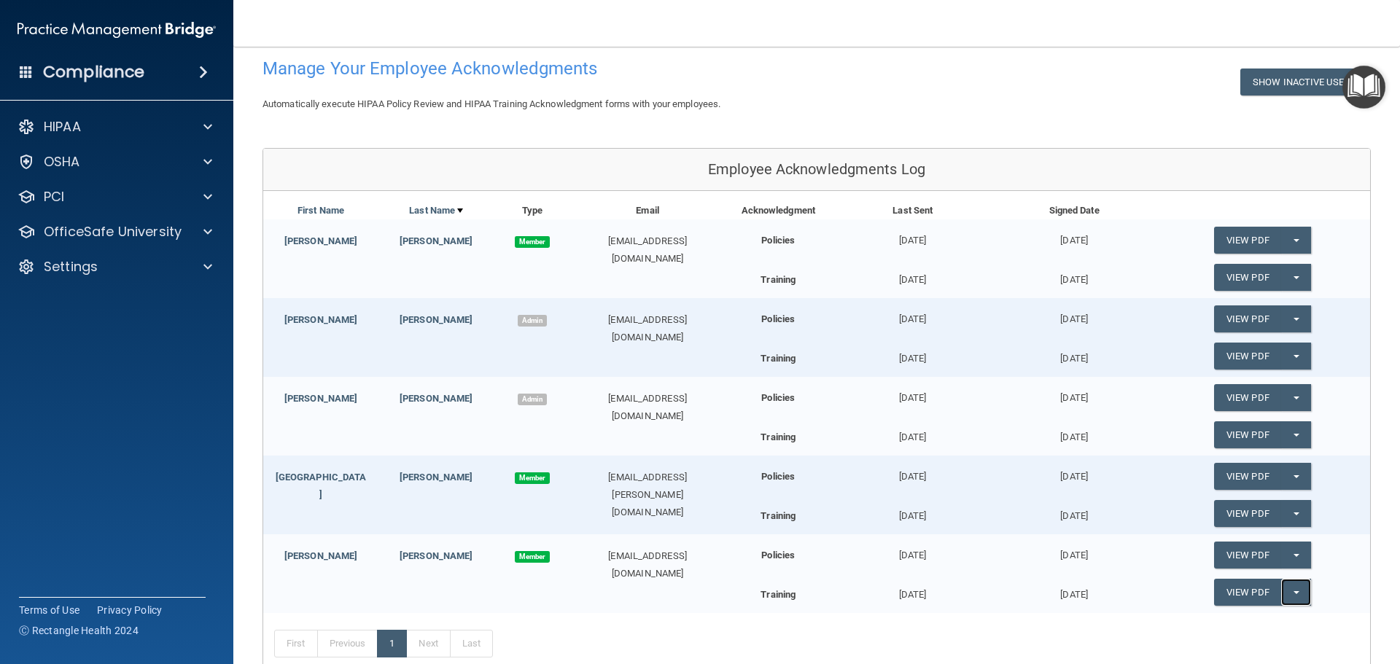
click at [1291, 594] on button "Split button!" at bounding box center [1297, 592] width 30 height 27
click at [1294, 557] on span "button" at bounding box center [1297, 555] width 6 height 3
click at [1278, 578] on link "Update Acknowledgment" at bounding box center [1281, 585] width 134 height 22
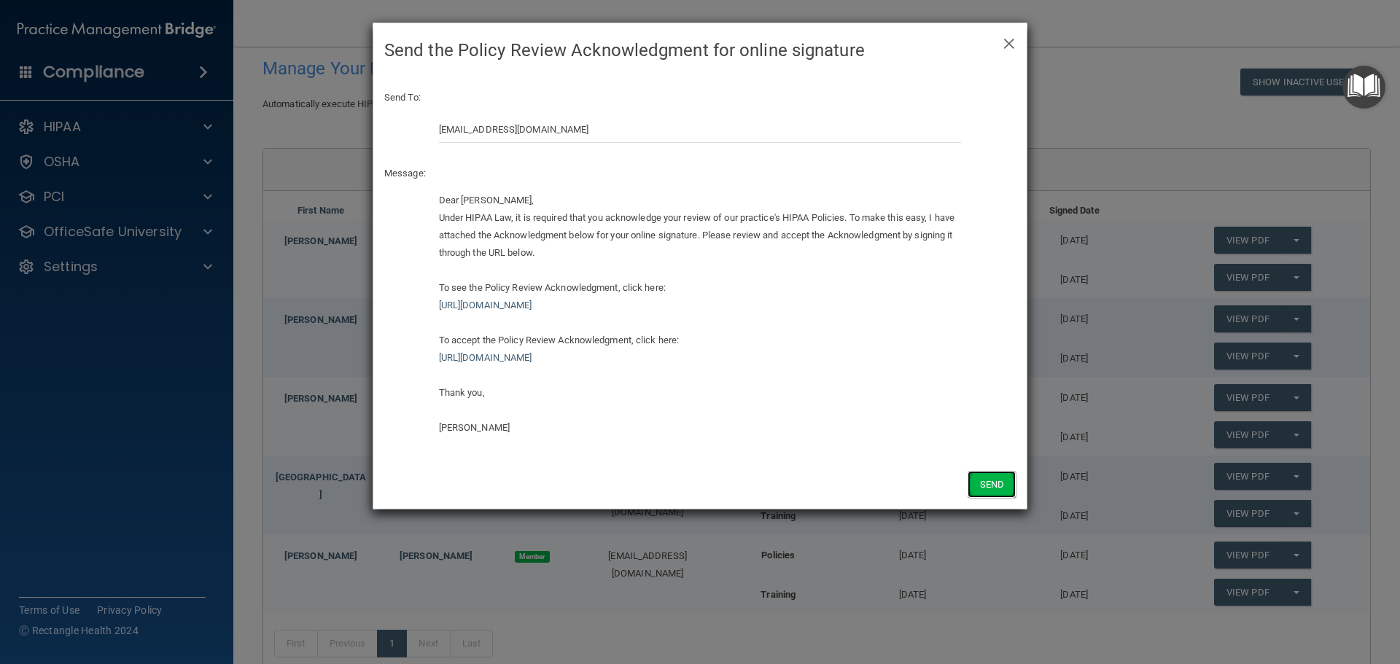
click at [999, 481] on button "Send" at bounding box center [992, 484] width 48 height 27
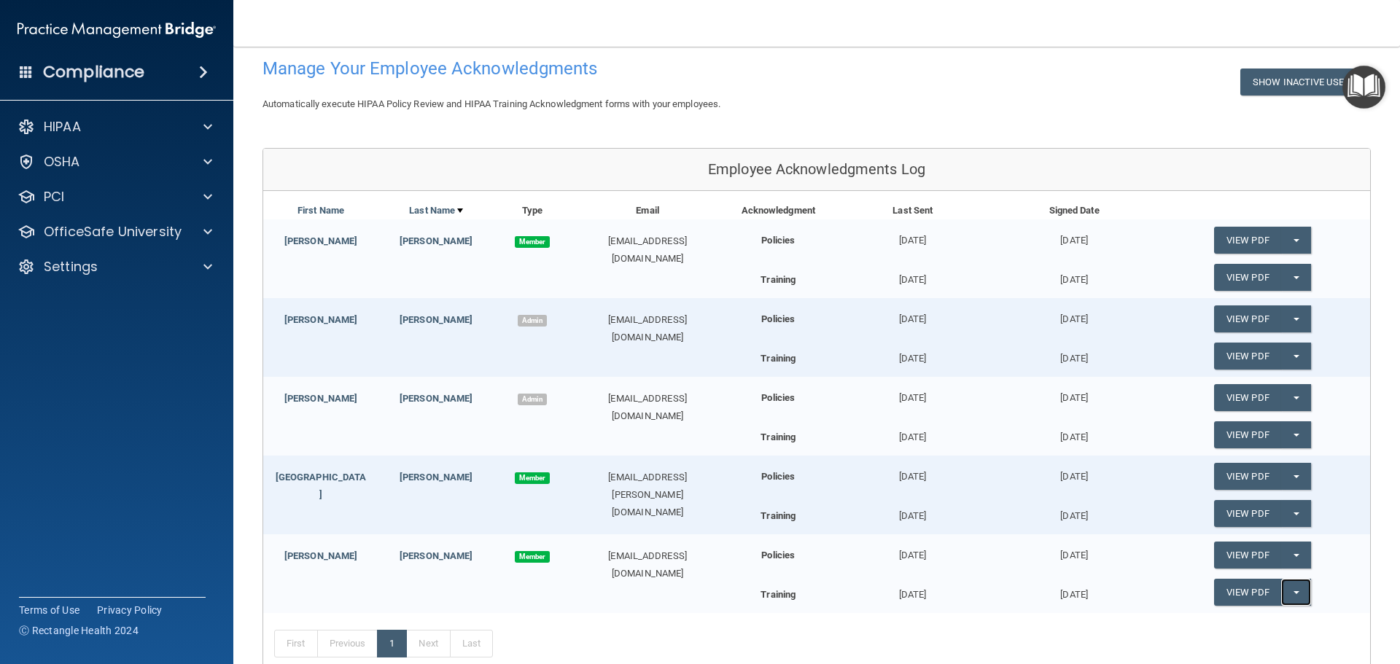
click at [1291, 595] on button "Split button!" at bounding box center [1297, 592] width 30 height 27
click at [1282, 617] on link "Update Acknowledgment" at bounding box center [1281, 622] width 134 height 22
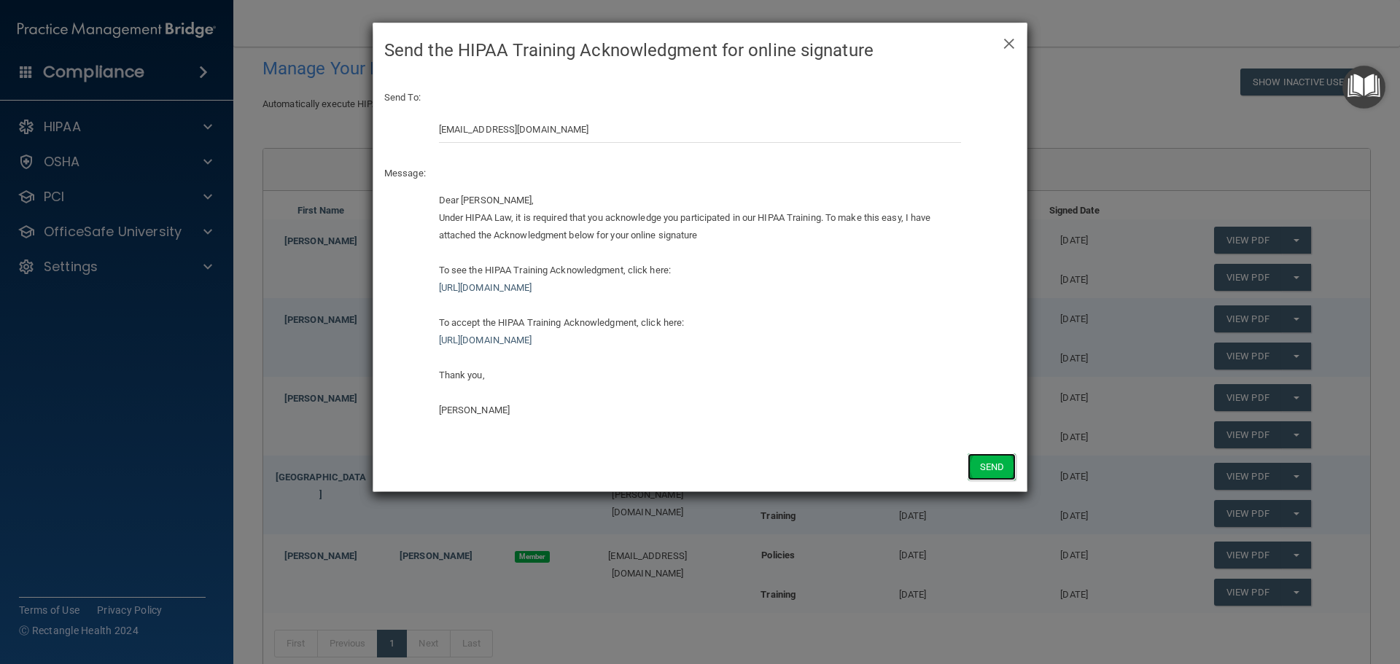
click at [987, 469] on button "Send" at bounding box center [992, 467] width 48 height 27
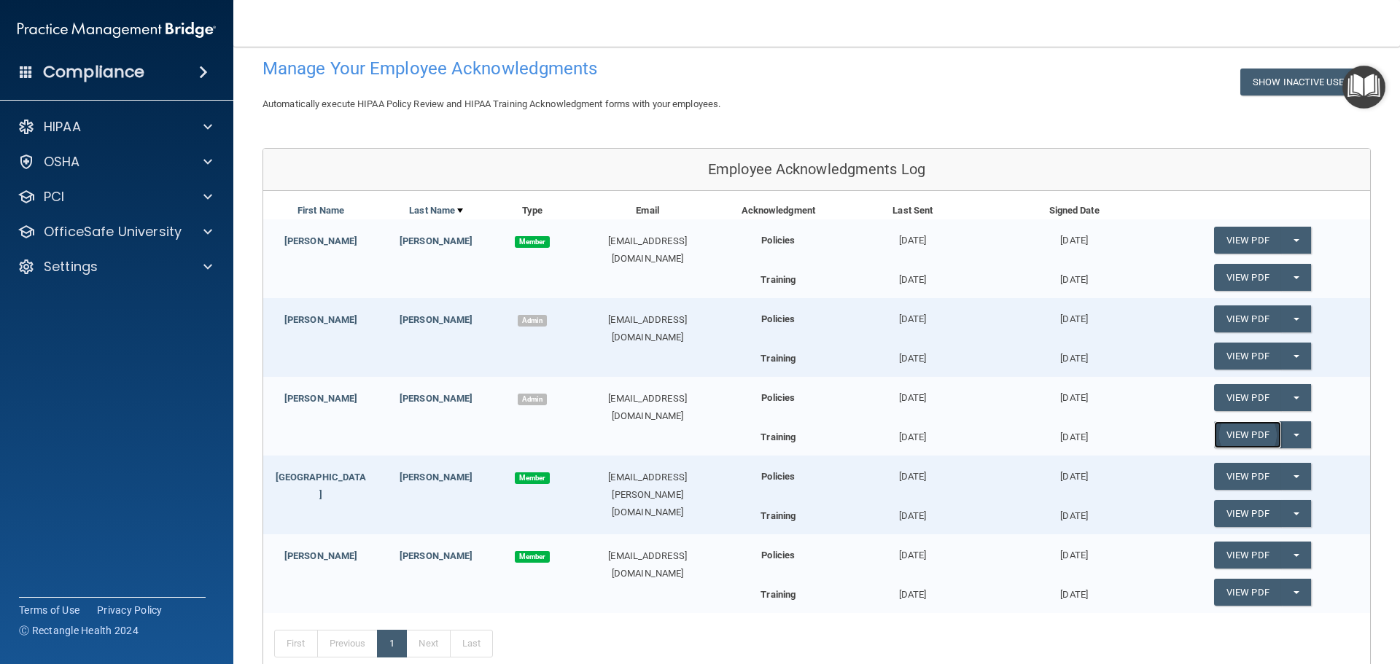
click at [1238, 437] on link "View PDF" at bounding box center [1247, 435] width 67 height 27
click at [66, 127] on p "HIPAA" at bounding box center [62, 127] width 37 height 18
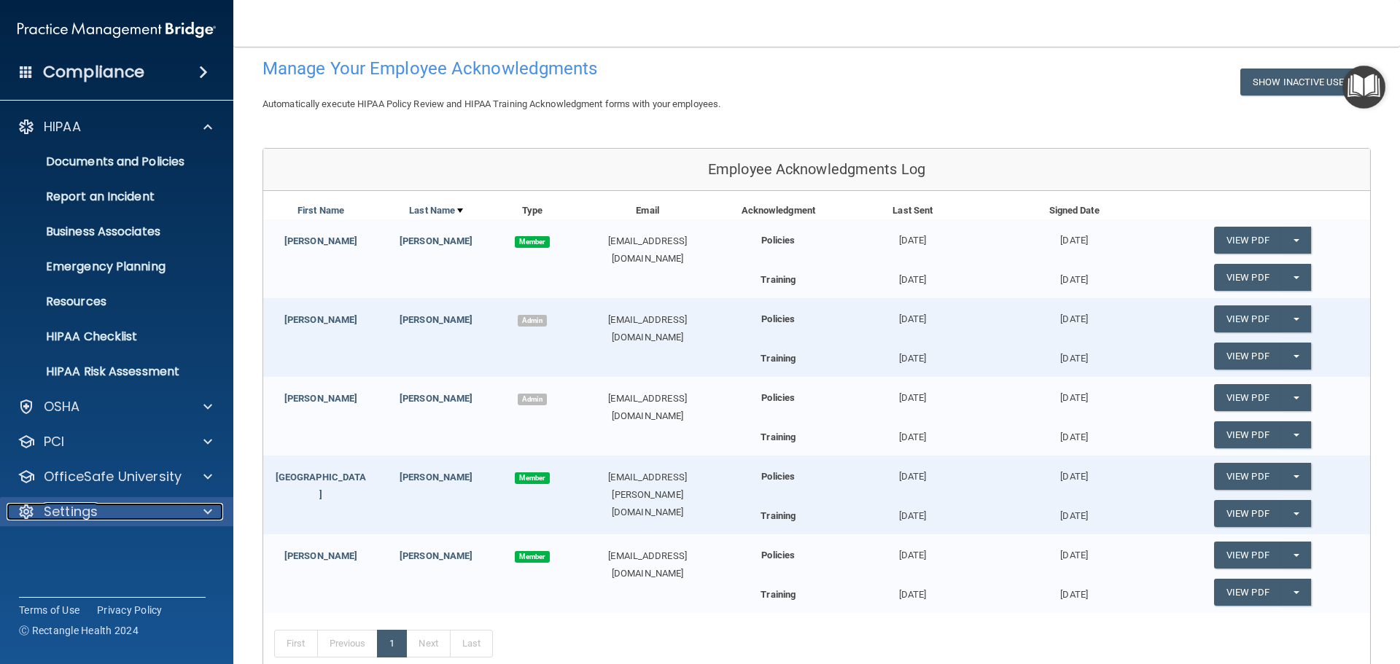
click at [94, 505] on p "Settings" at bounding box center [71, 512] width 54 height 18
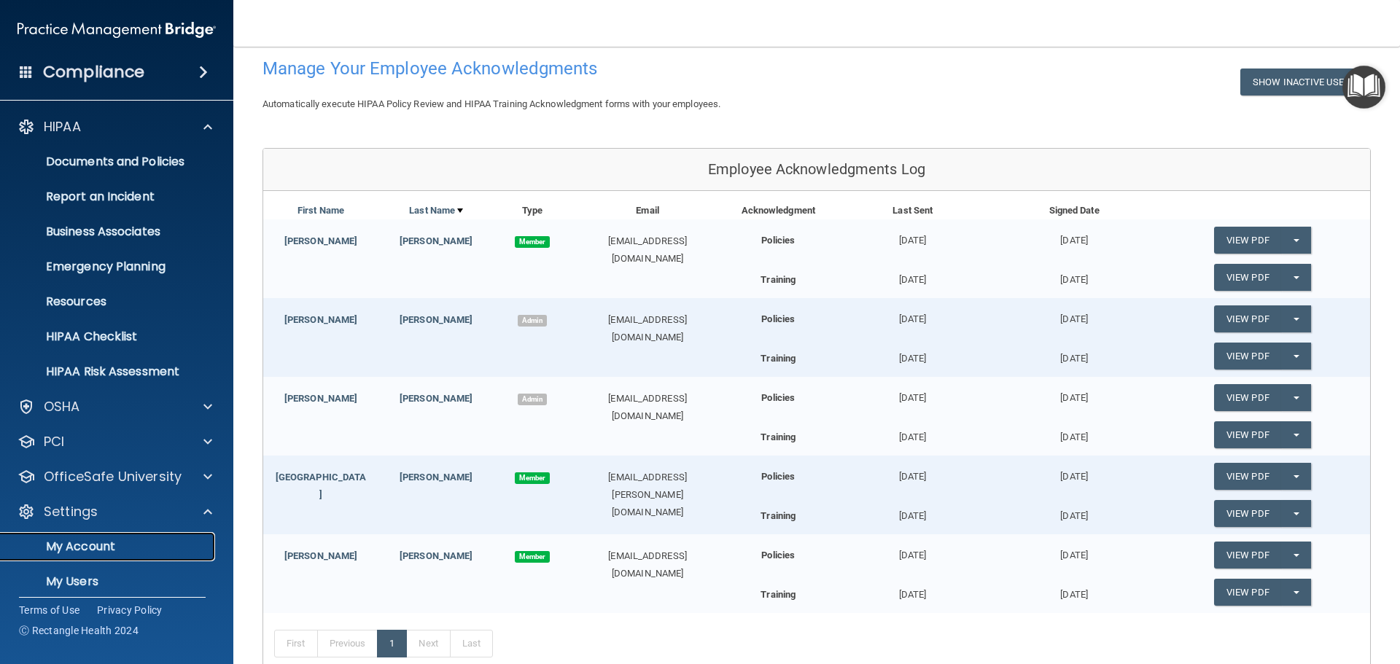
click at [93, 540] on p "My Account" at bounding box center [108, 547] width 199 height 15
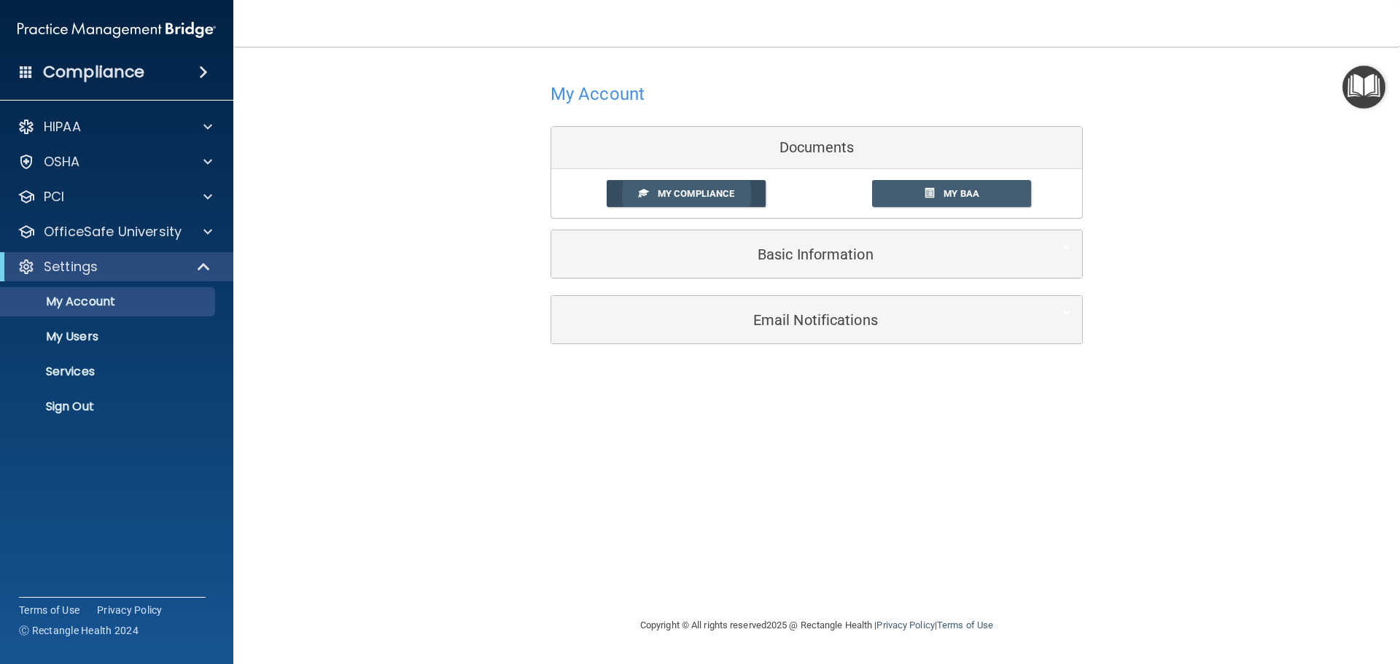
click at [725, 194] on span "My Compliance" at bounding box center [696, 193] width 77 height 11
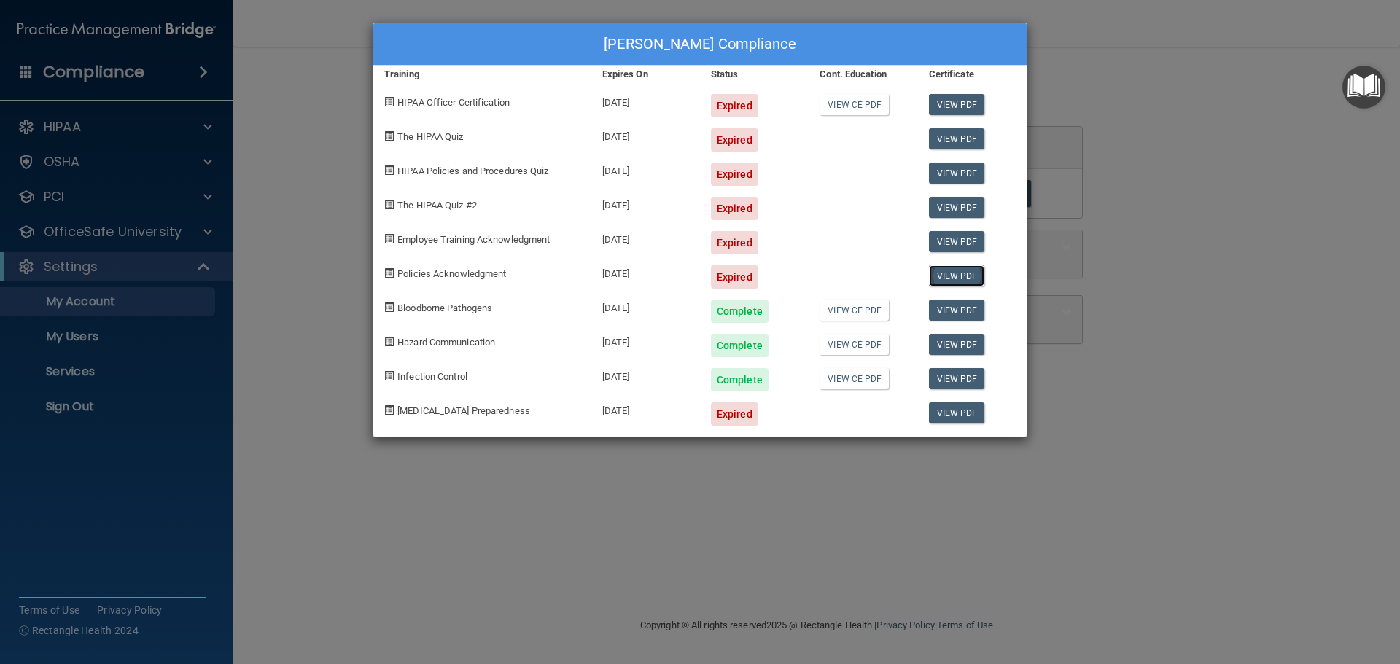
click at [949, 275] on link "View PDF" at bounding box center [957, 275] width 56 height 21
click at [911, 545] on div "[PERSON_NAME] Compliance Training Expires On Status Cont. Education Certificate…" at bounding box center [700, 332] width 1400 height 664
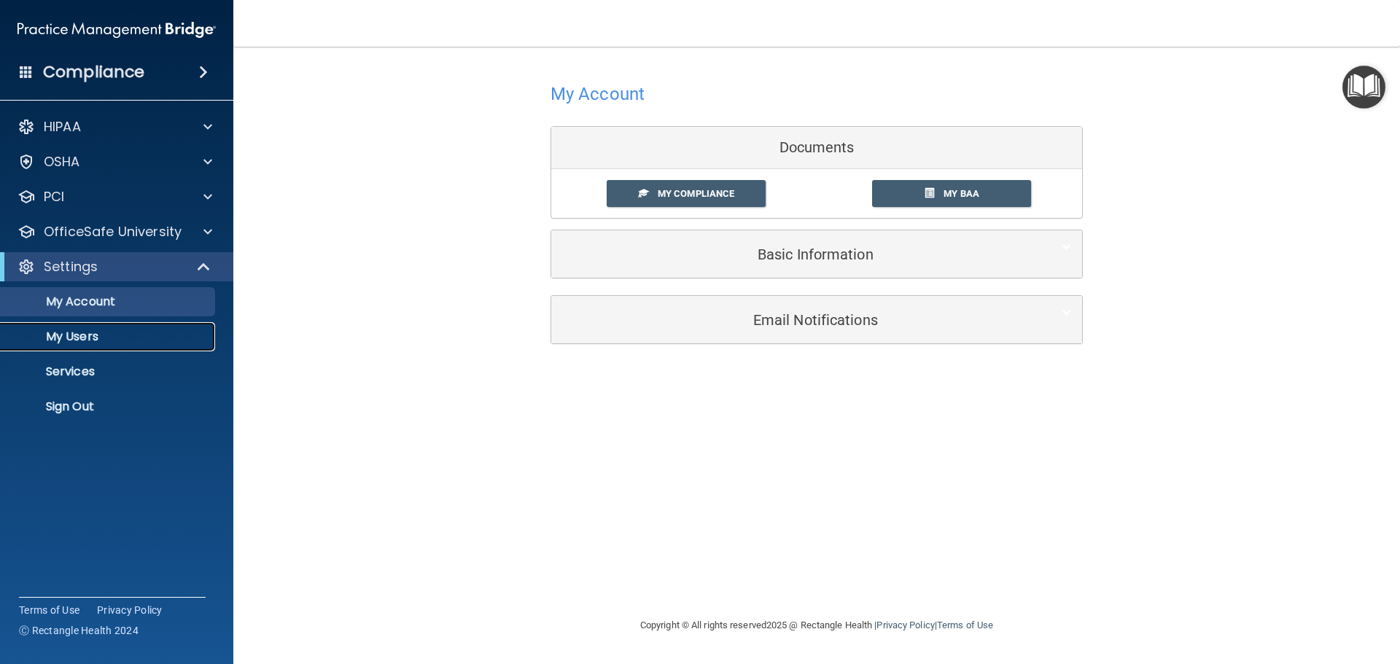
click at [78, 339] on p "My Users" at bounding box center [108, 337] width 199 height 15
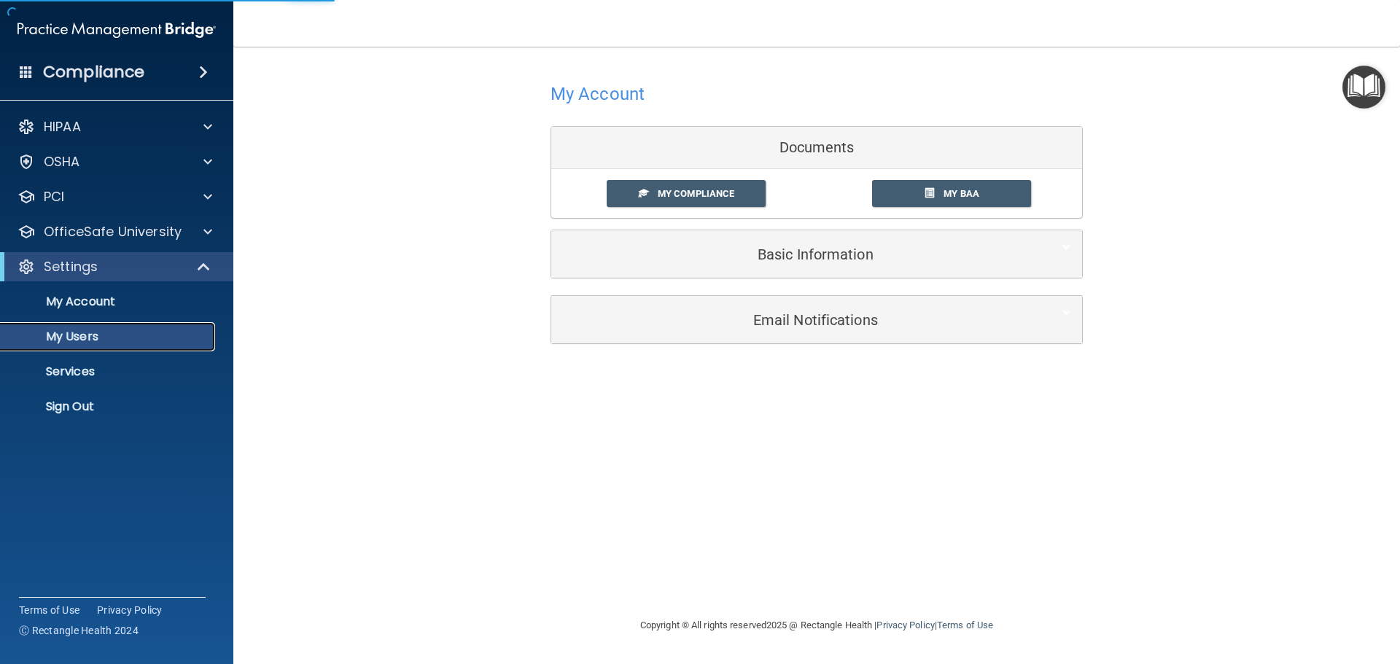
select select "20"
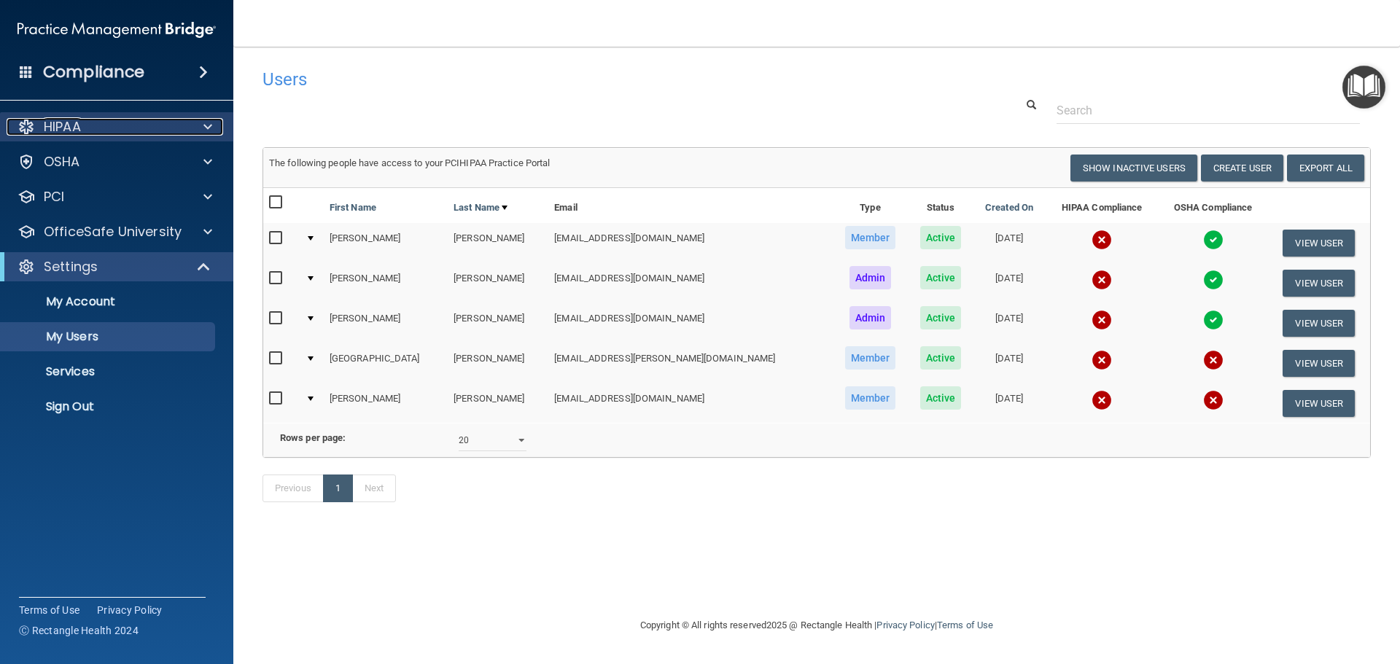
click at [99, 124] on div "HIPAA" at bounding box center [97, 127] width 181 height 18
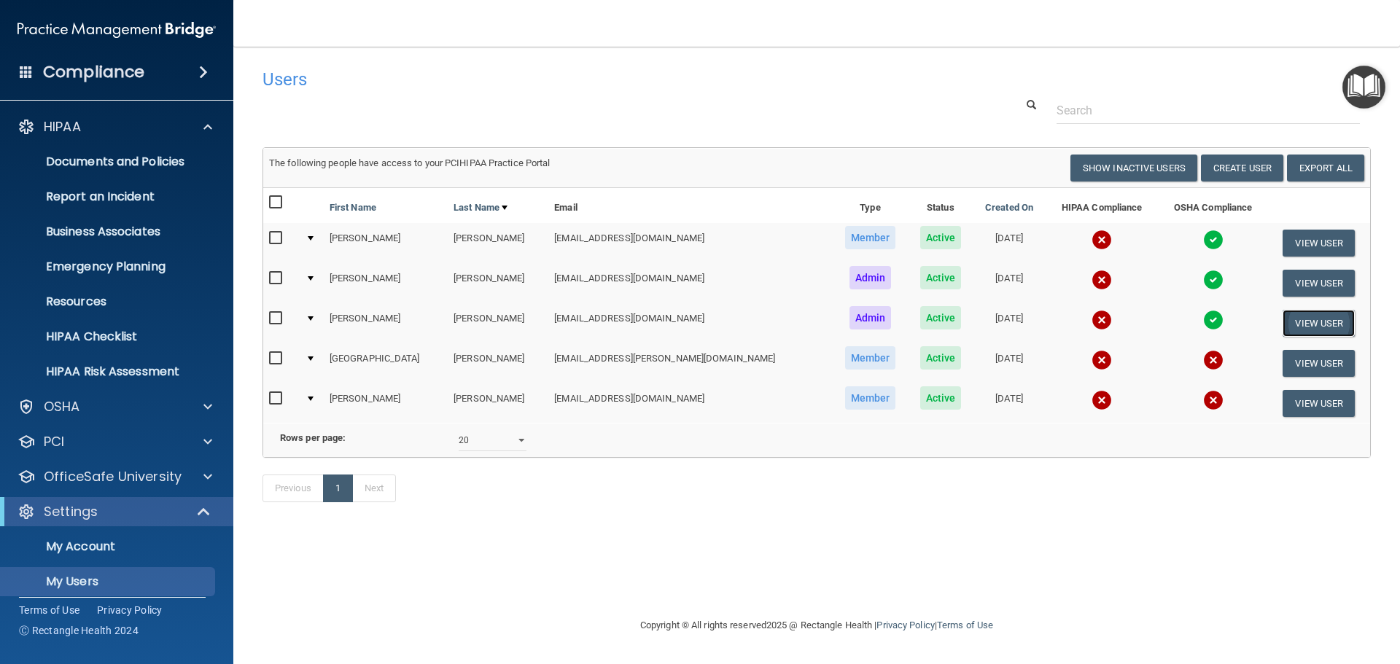
click at [1305, 320] on button "View User" at bounding box center [1319, 323] width 72 height 27
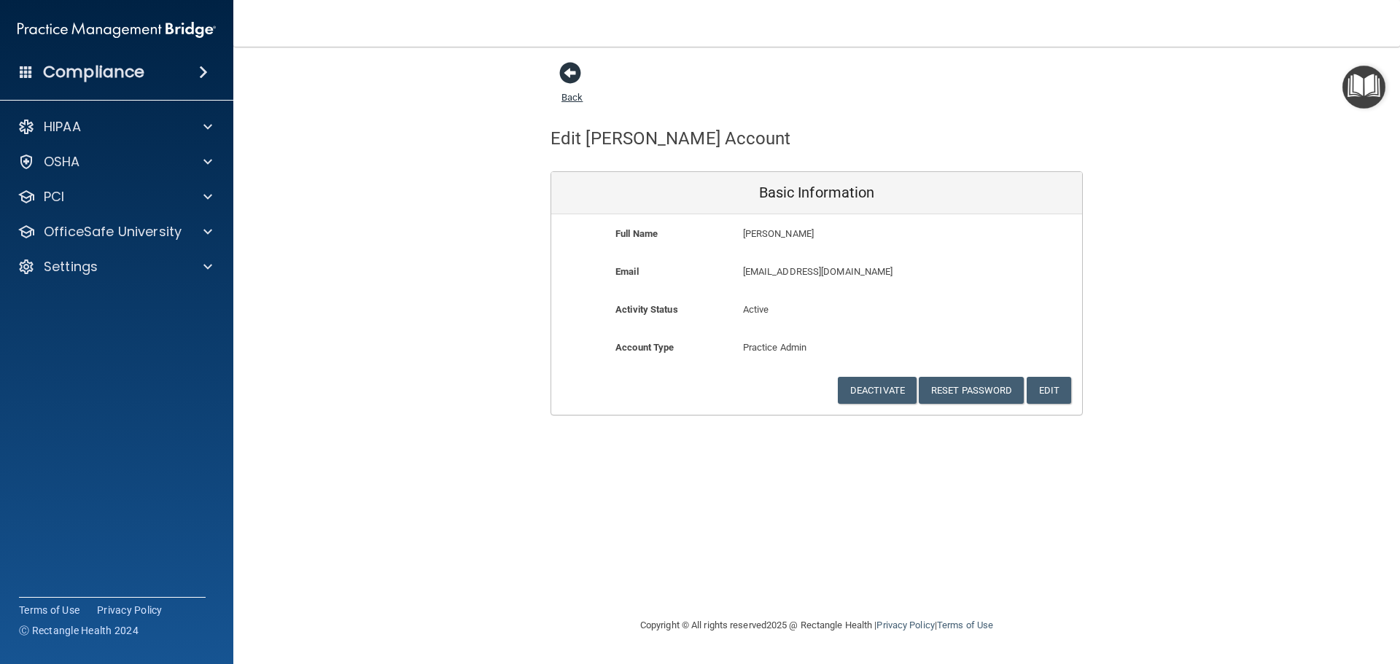
click at [567, 76] on span at bounding box center [570, 73] width 22 height 22
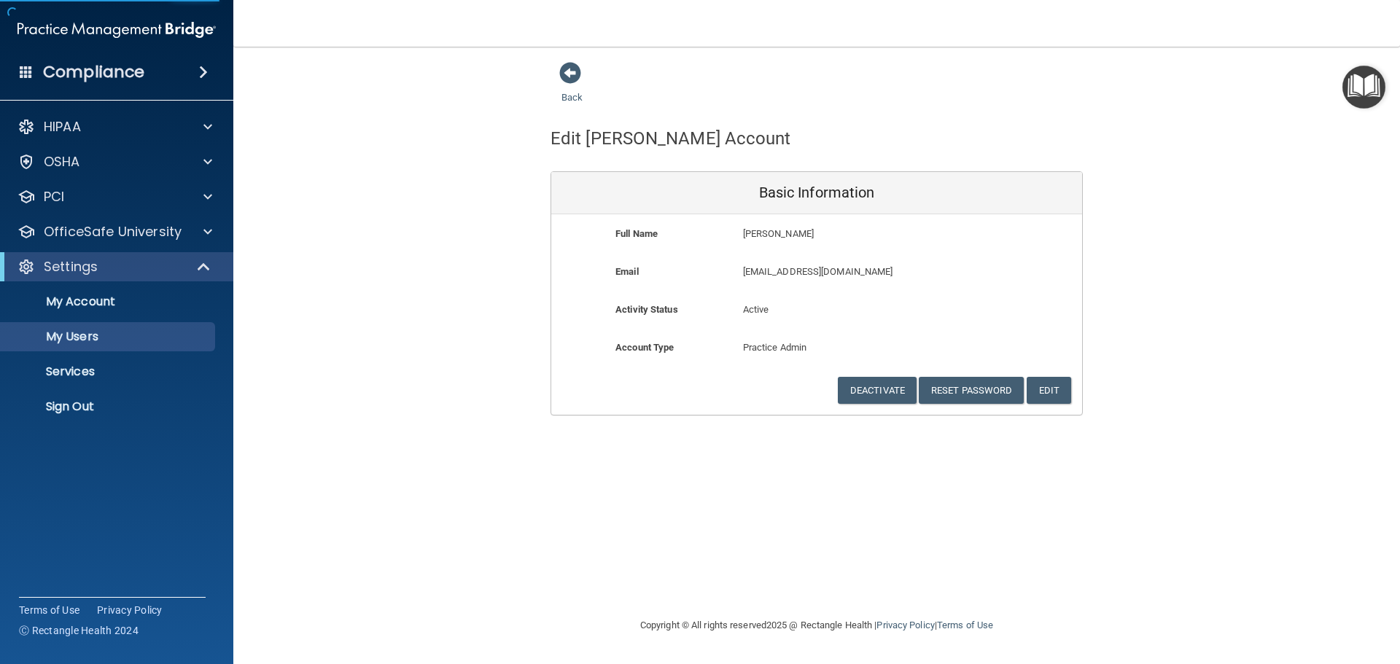
select select "20"
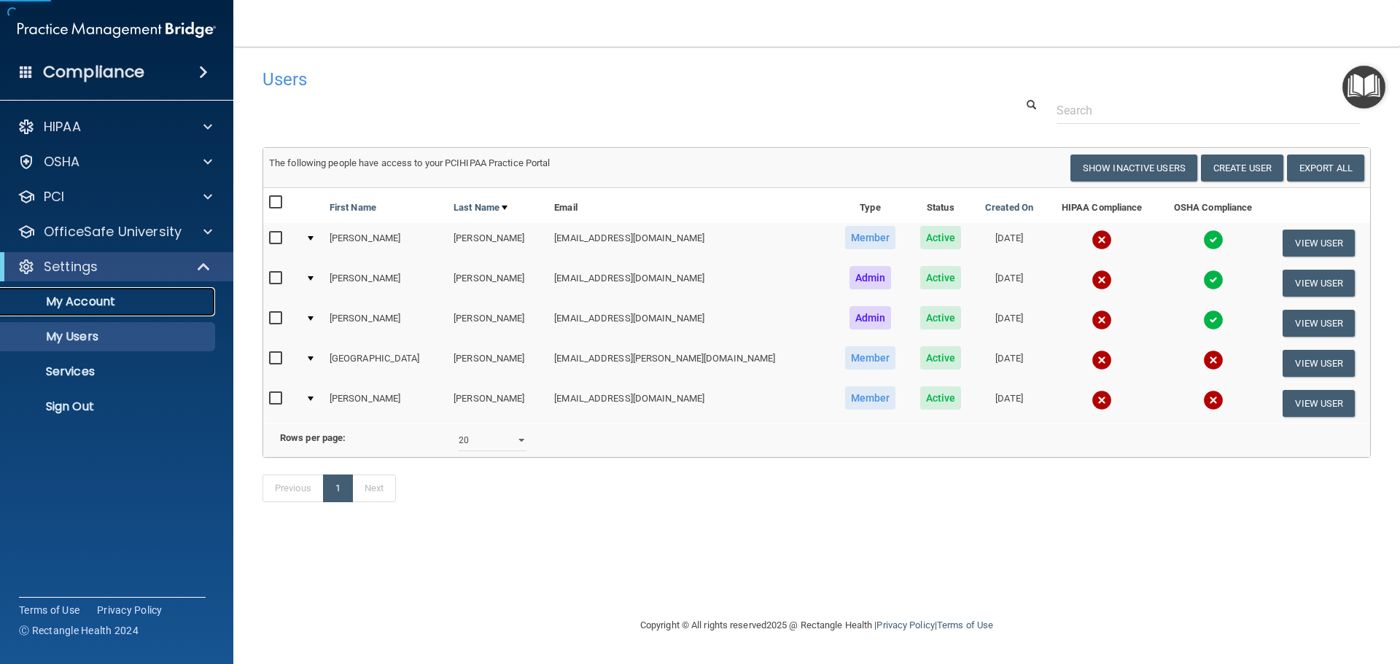
click at [88, 295] on p "My Account" at bounding box center [108, 302] width 199 height 15
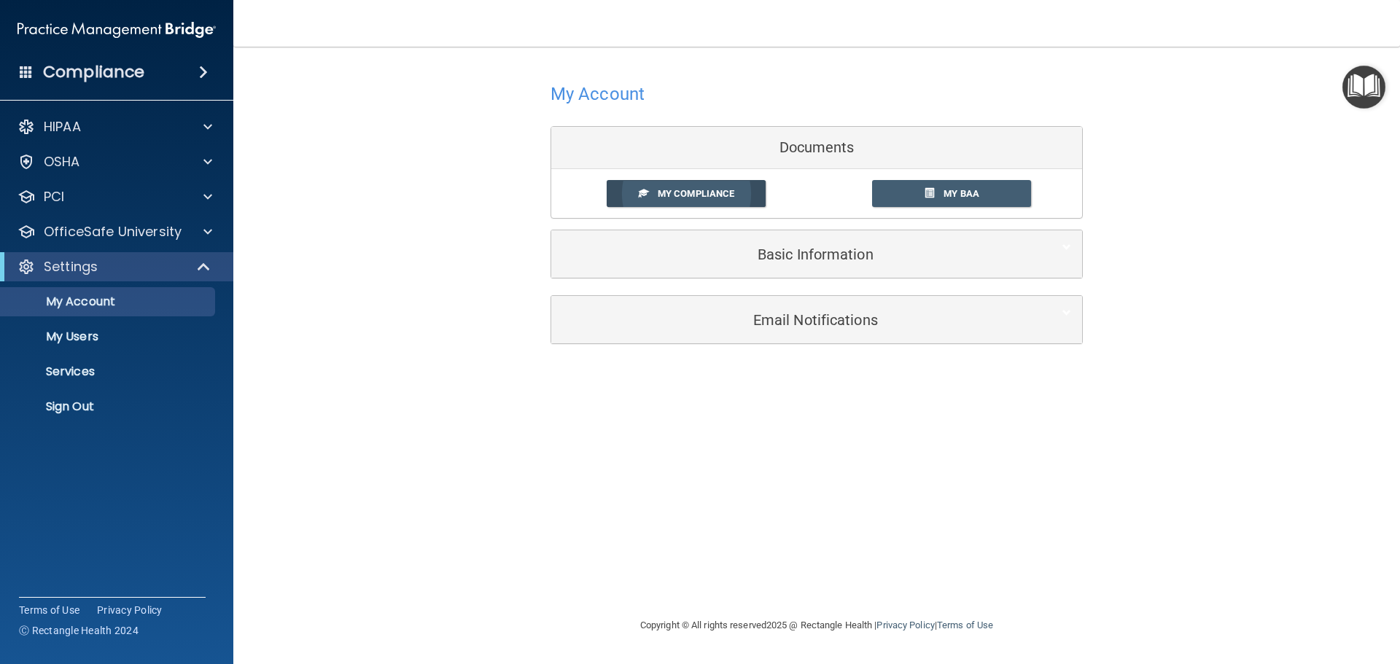
click at [718, 191] on span "My Compliance" at bounding box center [696, 193] width 77 height 11
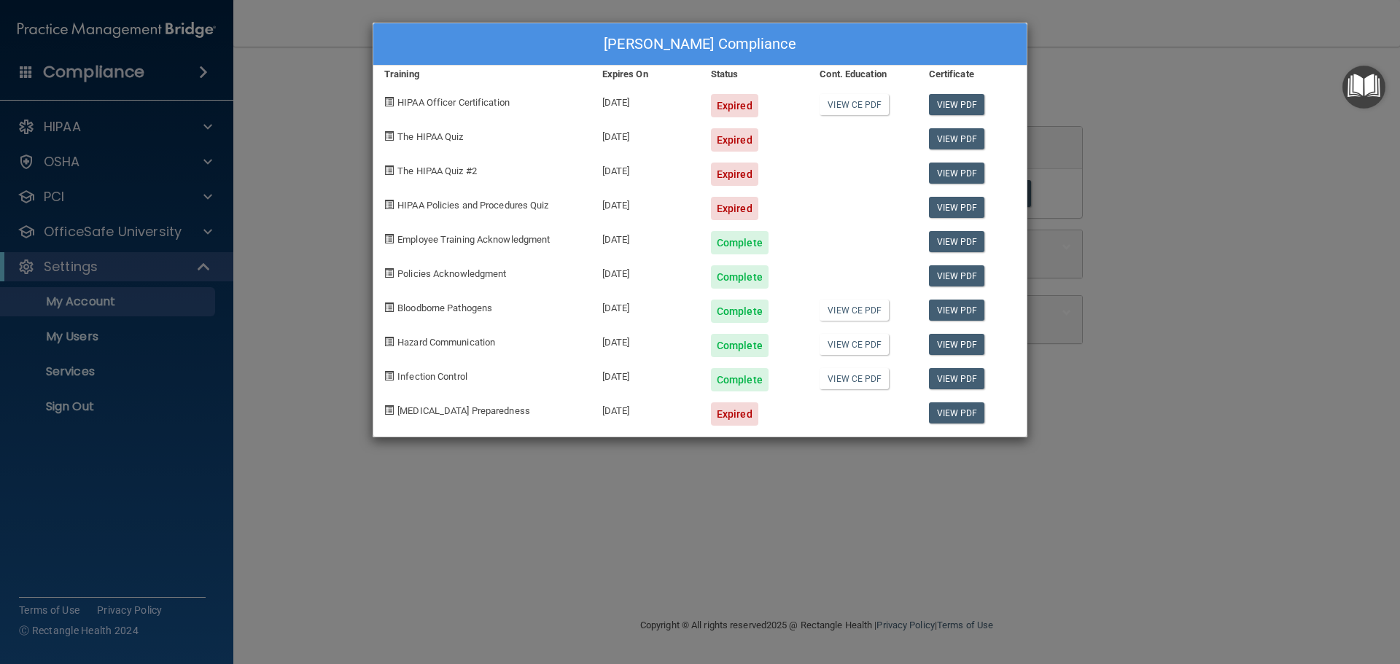
click at [433, 107] on div "HIPAA Officer Certification" at bounding box center [482, 100] width 218 height 34
click at [1161, 70] on div "[PERSON_NAME] Compliance Training Expires On Status Cont. Education Certificate…" at bounding box center [700, 332] width 1400 height 664
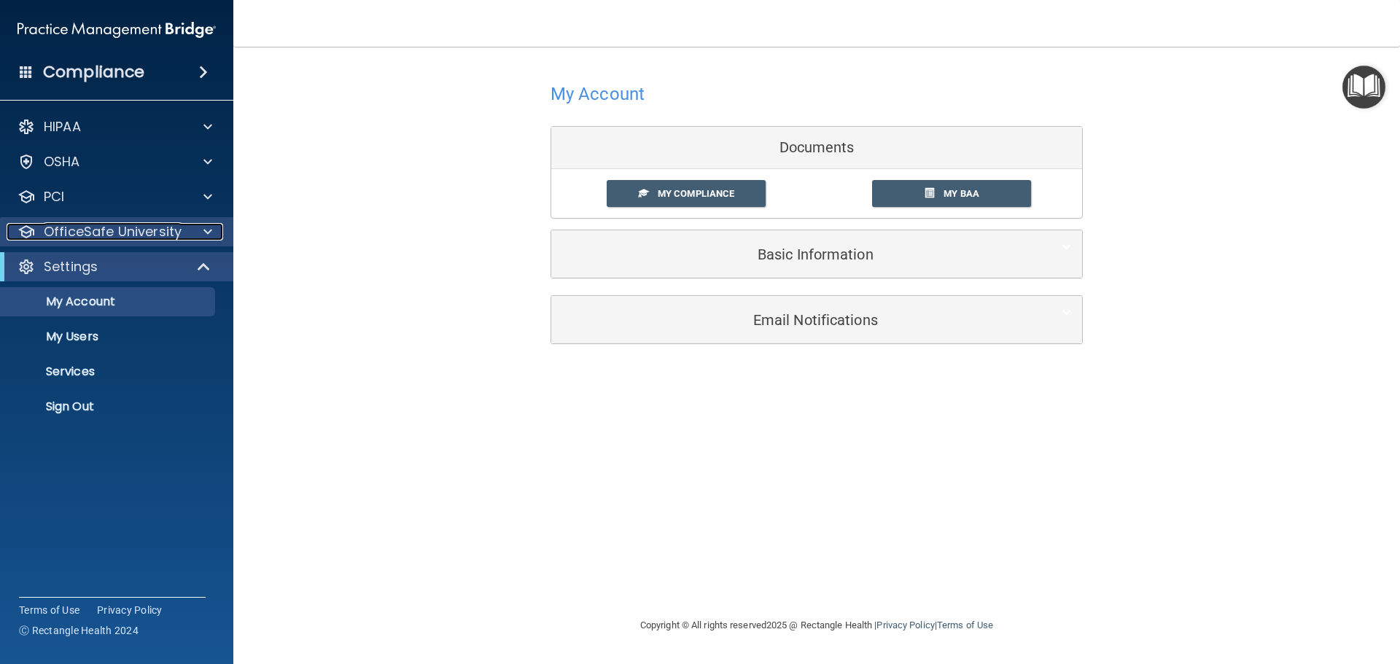
click at [129, 223] on p "OfficeSafe University" at bounding box center [113, 232] width 138 height 18
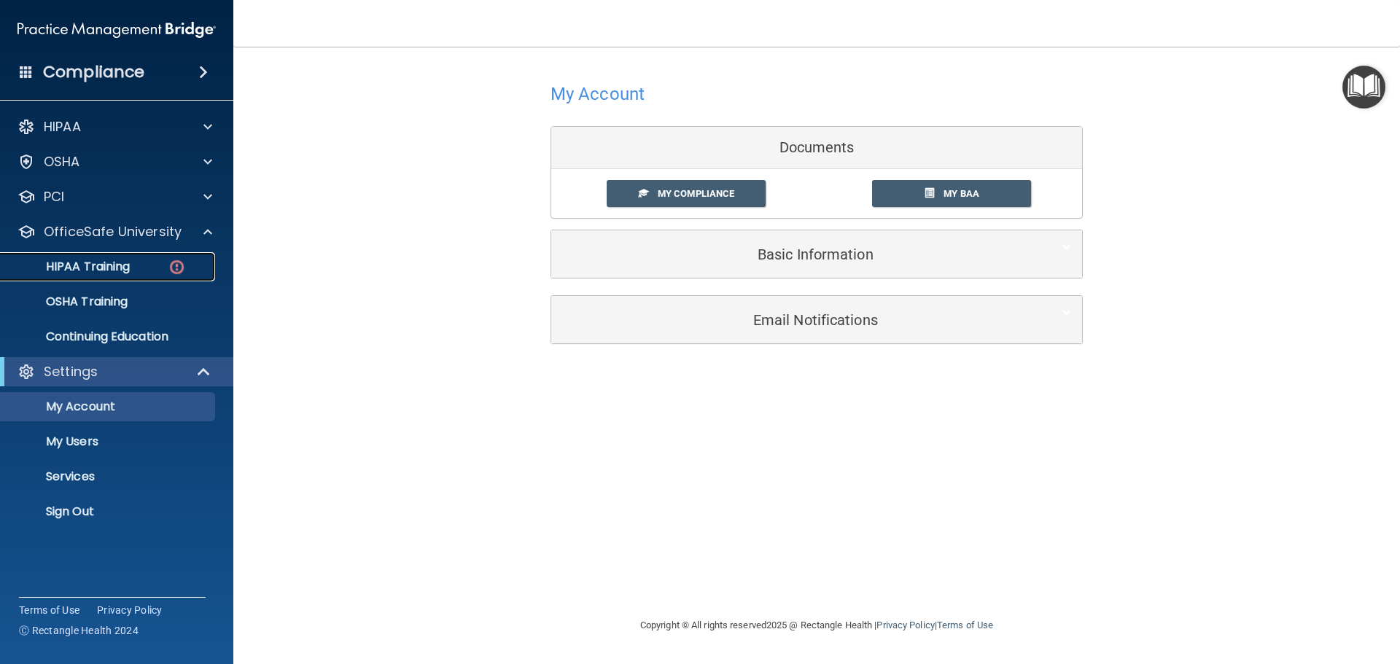
click at [120, 261] on p "HIPAA Training" at bounding box center [69, 267] width 120 height 15
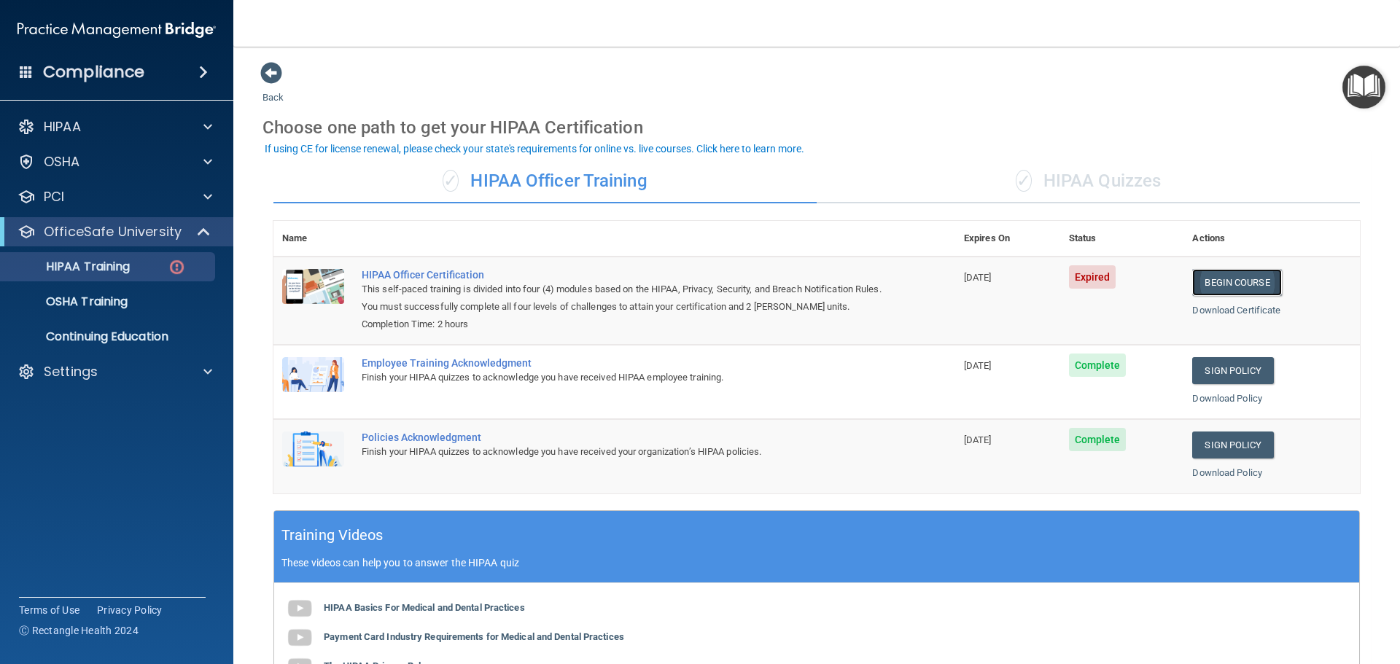
click at [1252, 279] on link "Begin Course" at bounding box center [1237, 282] width 89 height 27
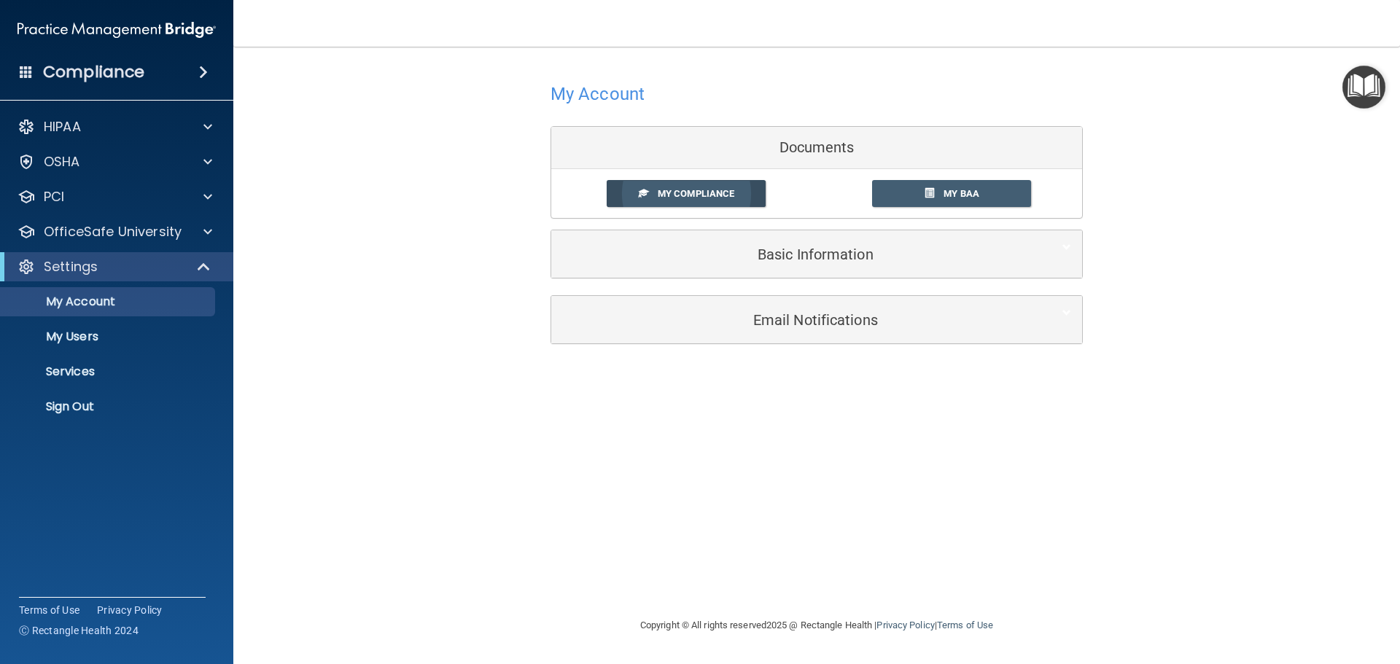
click at [716, 196] on span "My Compliance" at bounding box center [696, 193] width 77 height 11
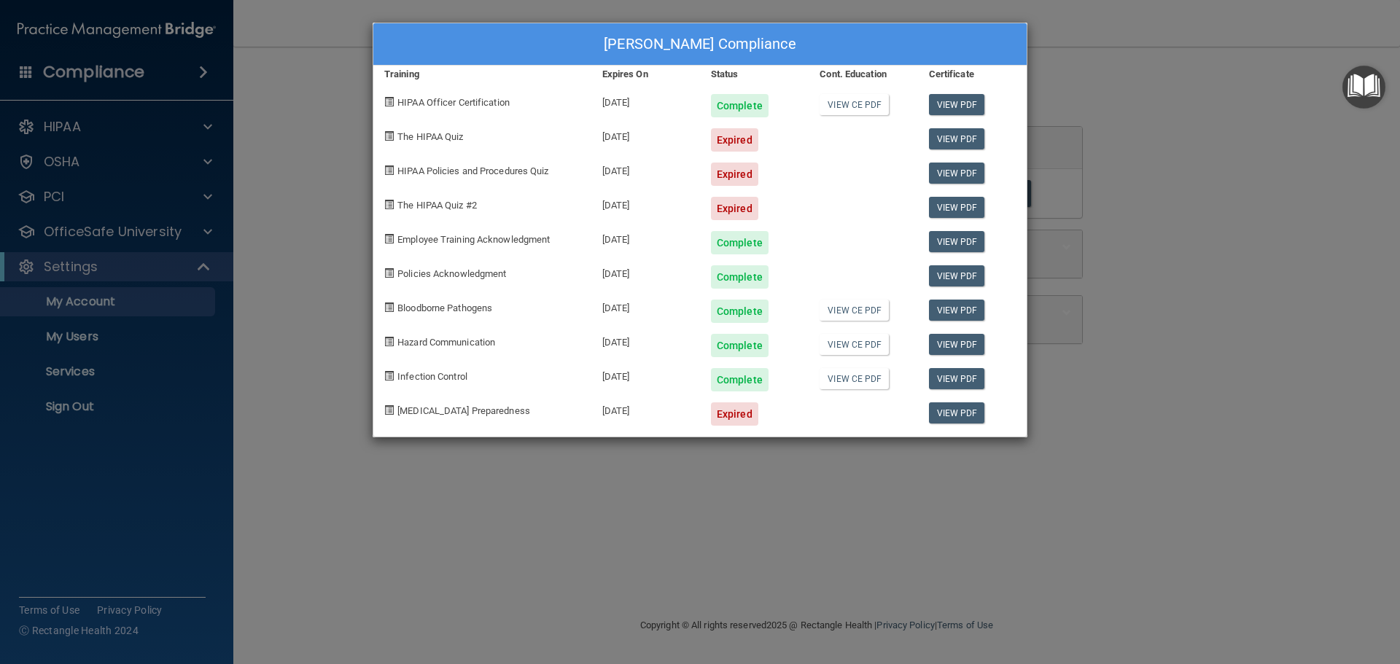
click at [70, 125] on div "Allen Ewell's Compliance Training Expires On Status Cont. Education Certificate…" at bounding box center [700, 332] width 1400 height 664
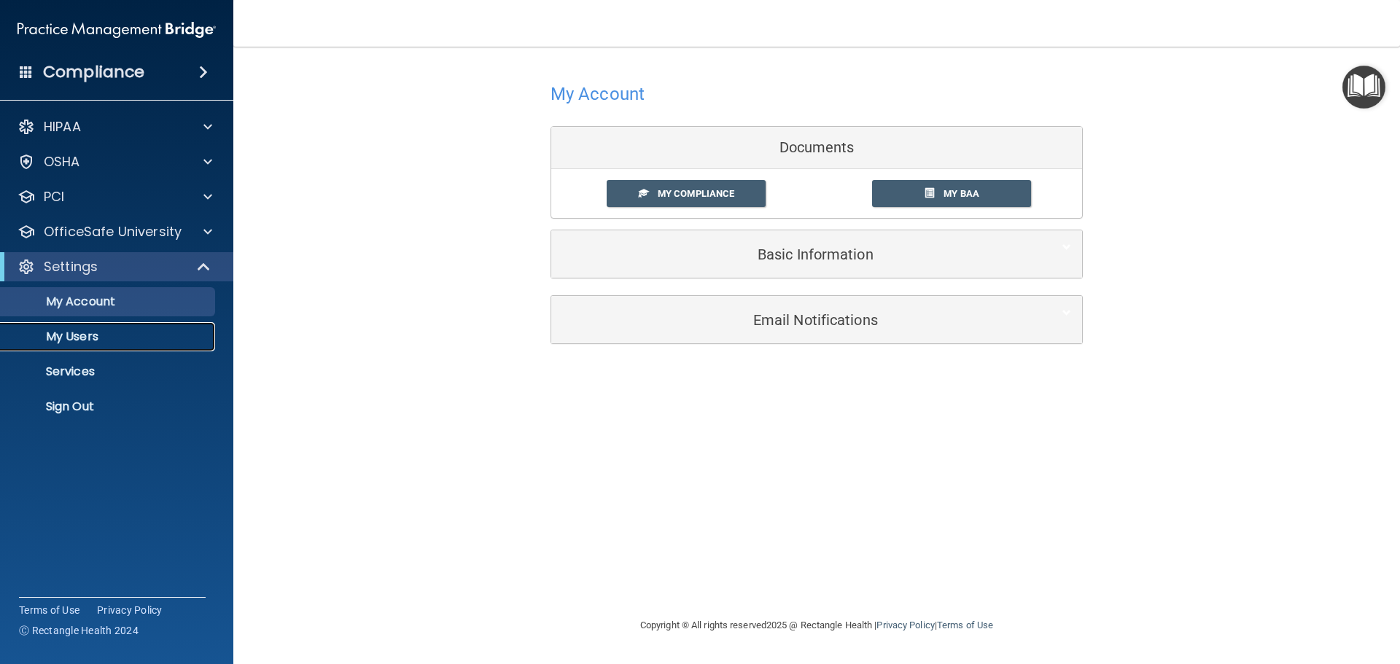
click at [115, 334] on p "My Users" at bounding box center [108, 337] width 199 height 15
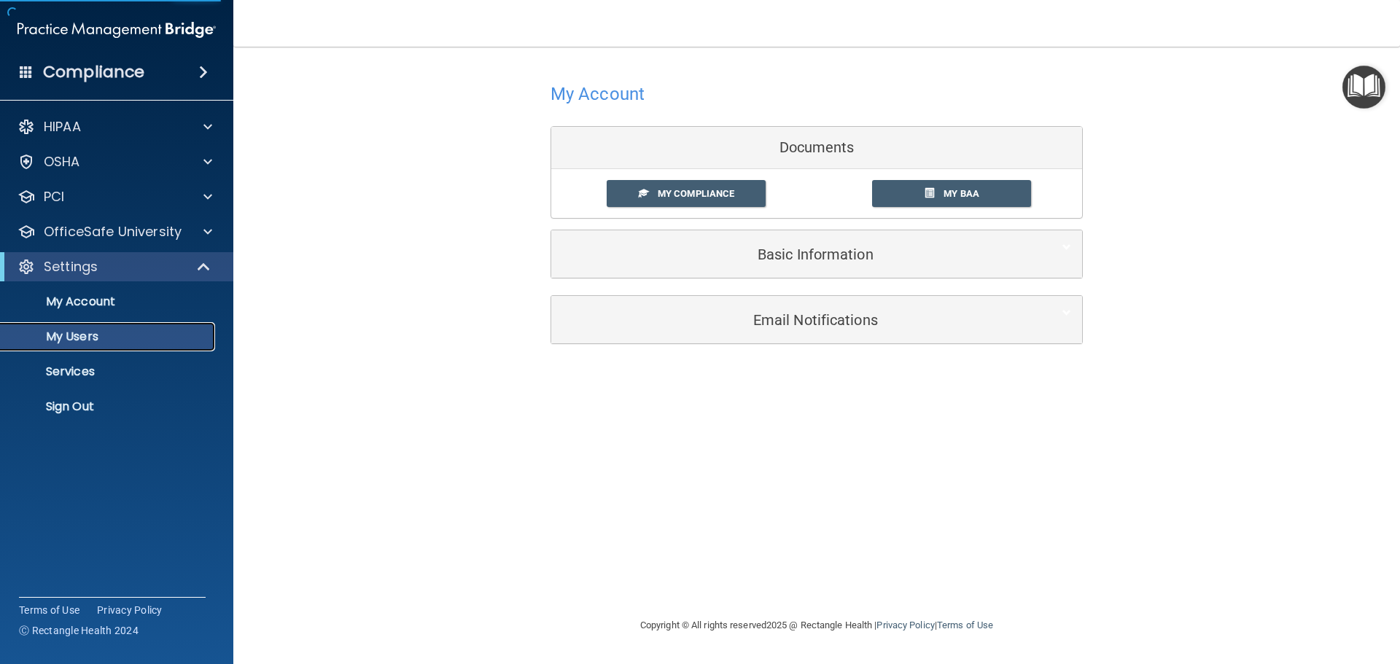
select select "20"
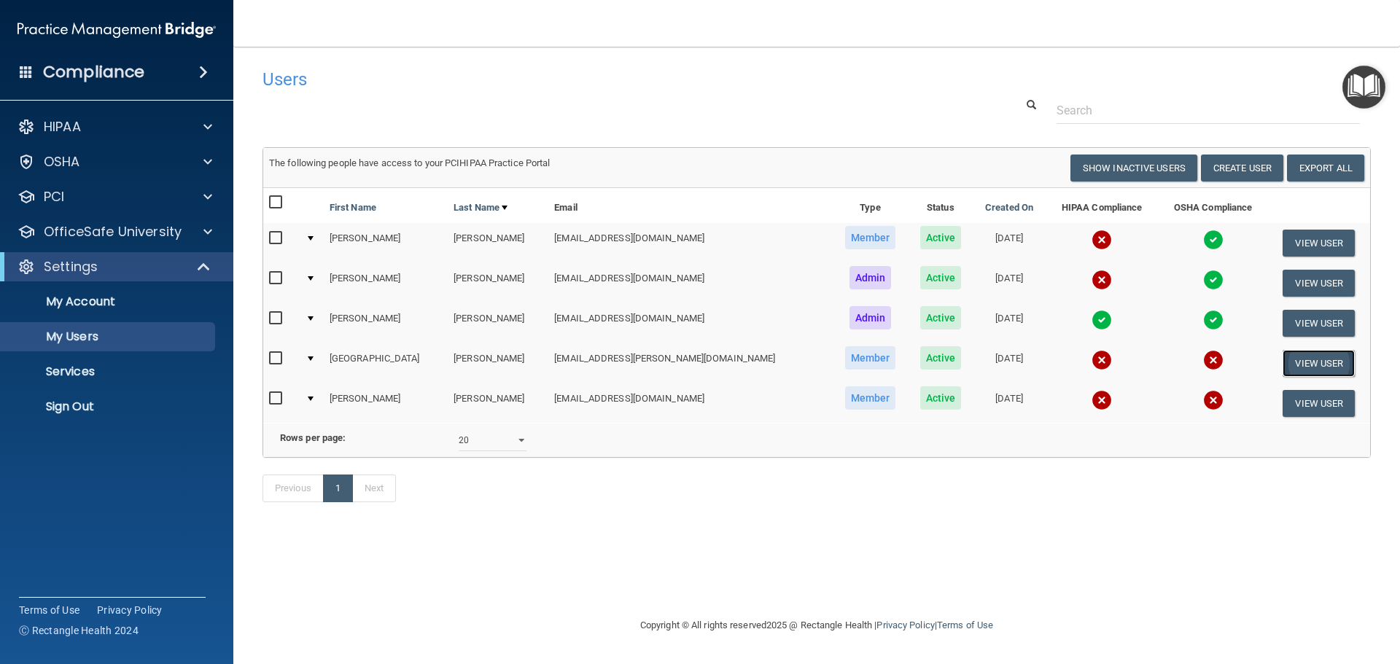
click at [1307, 368] on button "View User" at bounding box center [1319, 363] width 72 height 27
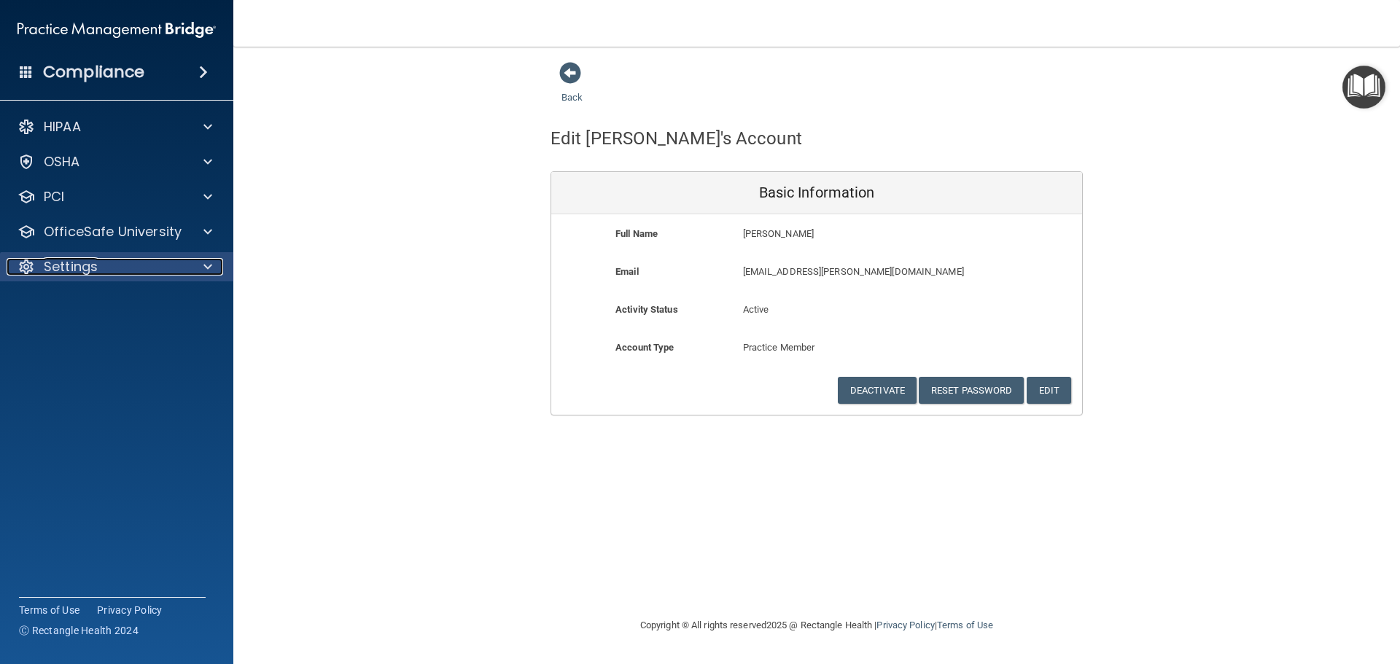
click at [115, 265] on div "Settings" at bounding box center [97, 267] width 181 height 18
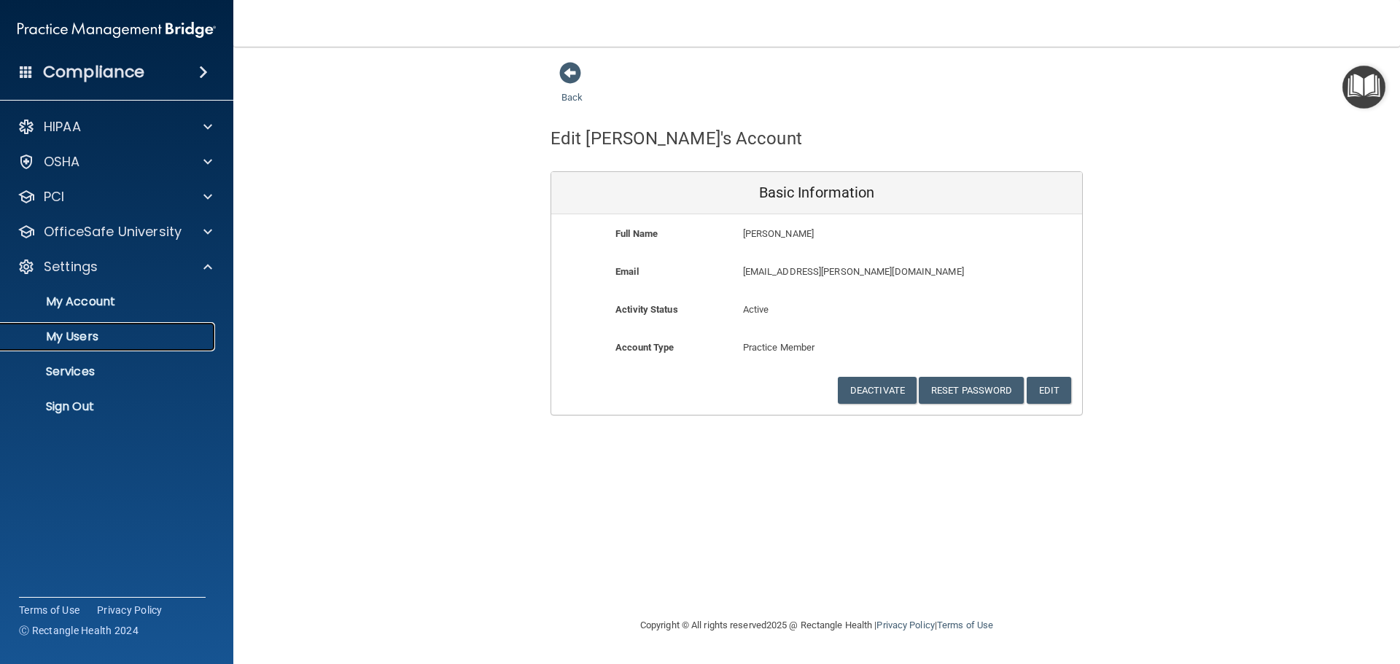
click at [107, 334] on p "My Users" at bounding box center [108, 337] width 199 height 15
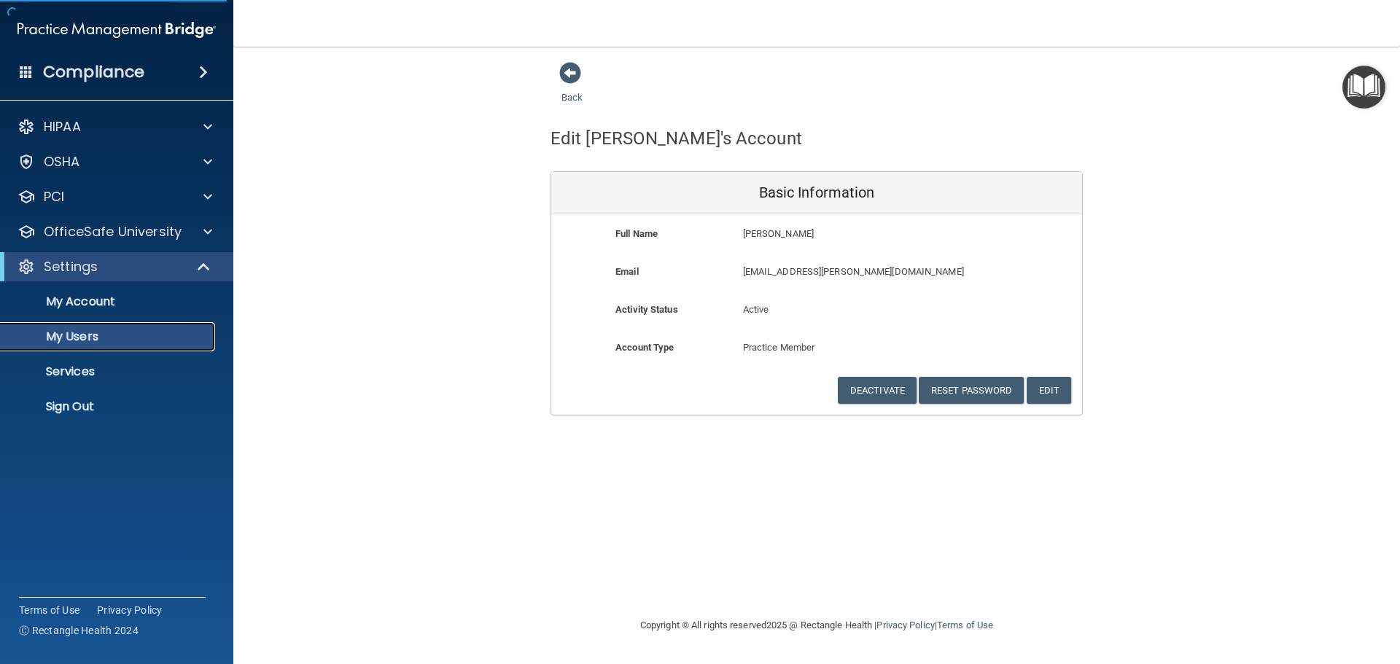
select select "20"
